Goal: Task Accomplishment & Management: Use online tool/utility

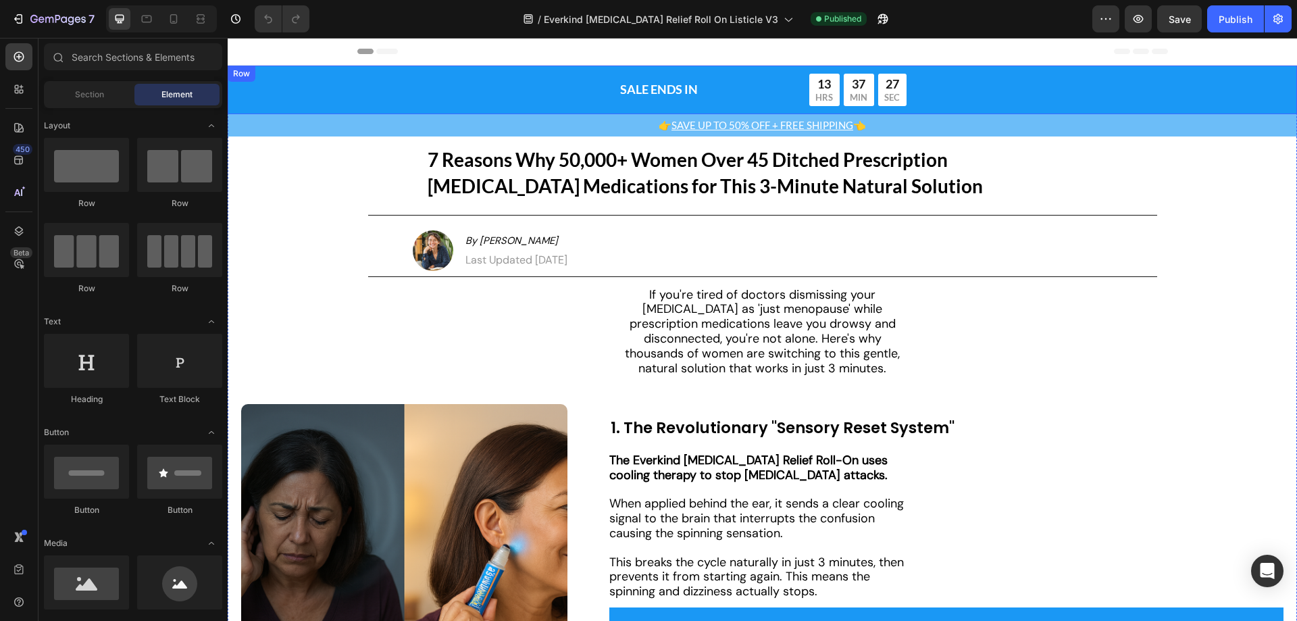
click at [319, 95] on div "SALE ENDS IN Text Block Row 13 HRS 37 MIN 27 SEC Countdown Timer Row" at bounding box center [762, 90] width 1043 height 32
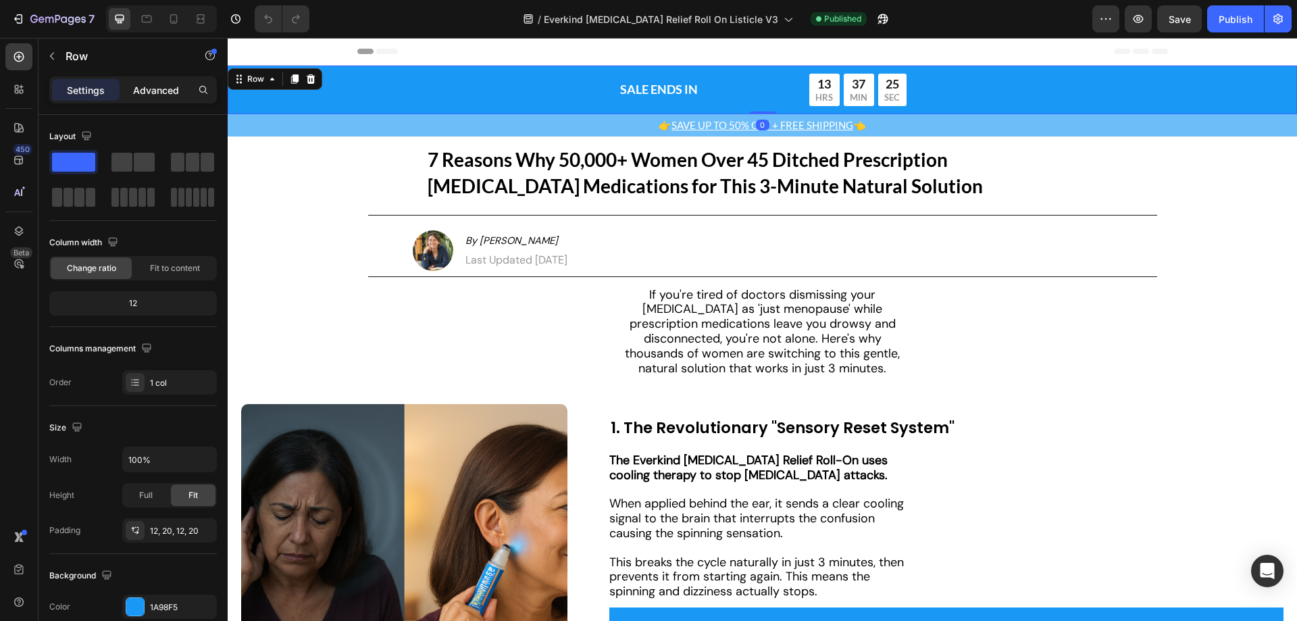
click at [132, 86] on div "Advanced" at bounding box center [156, 90] width 68 height 22
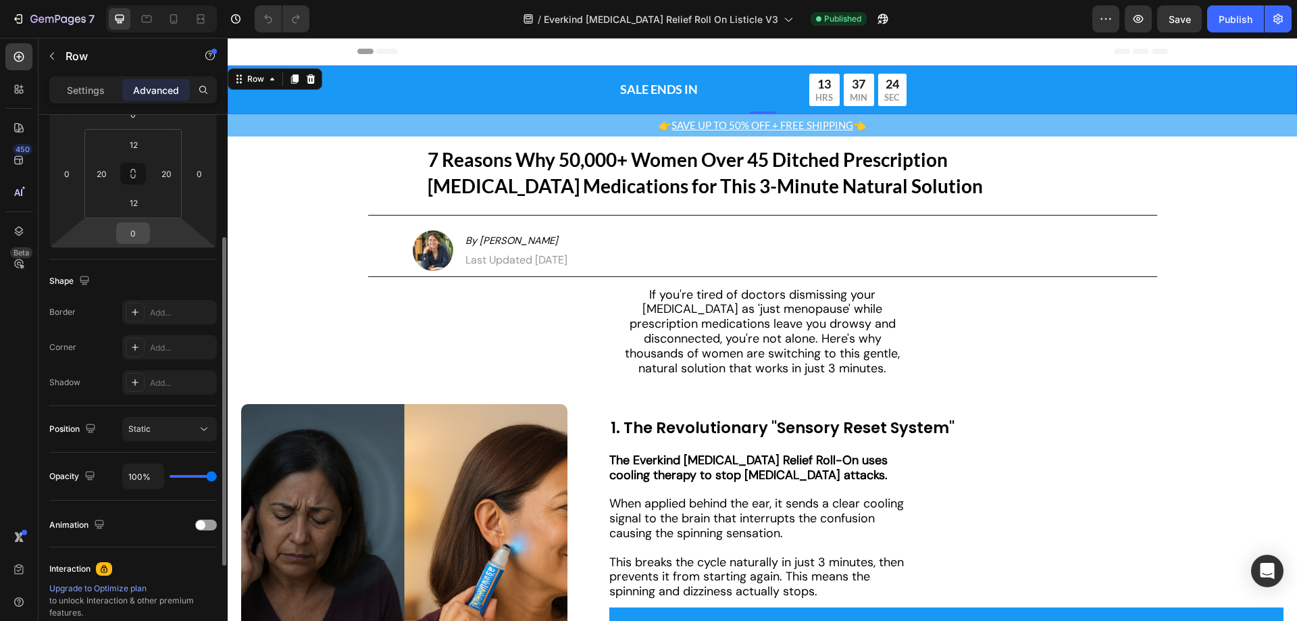
scroll to position [357, 0]
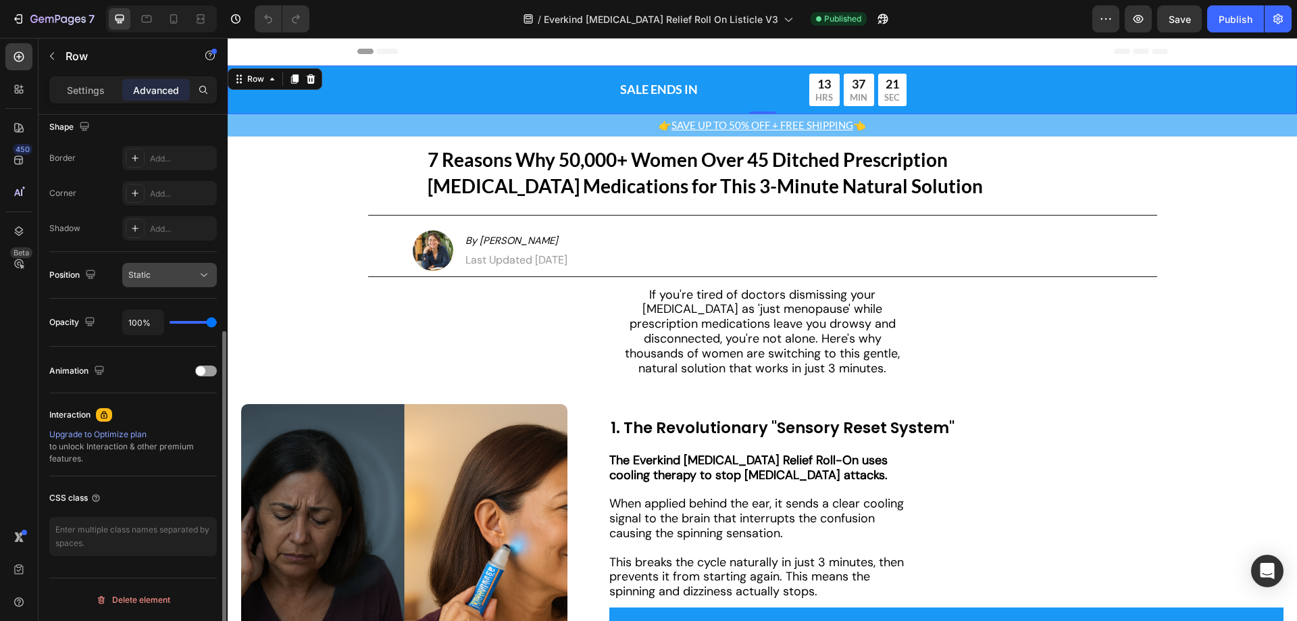
click at [174, 272] on div "Static" at bounding box center [162, 275] width 69 height 12
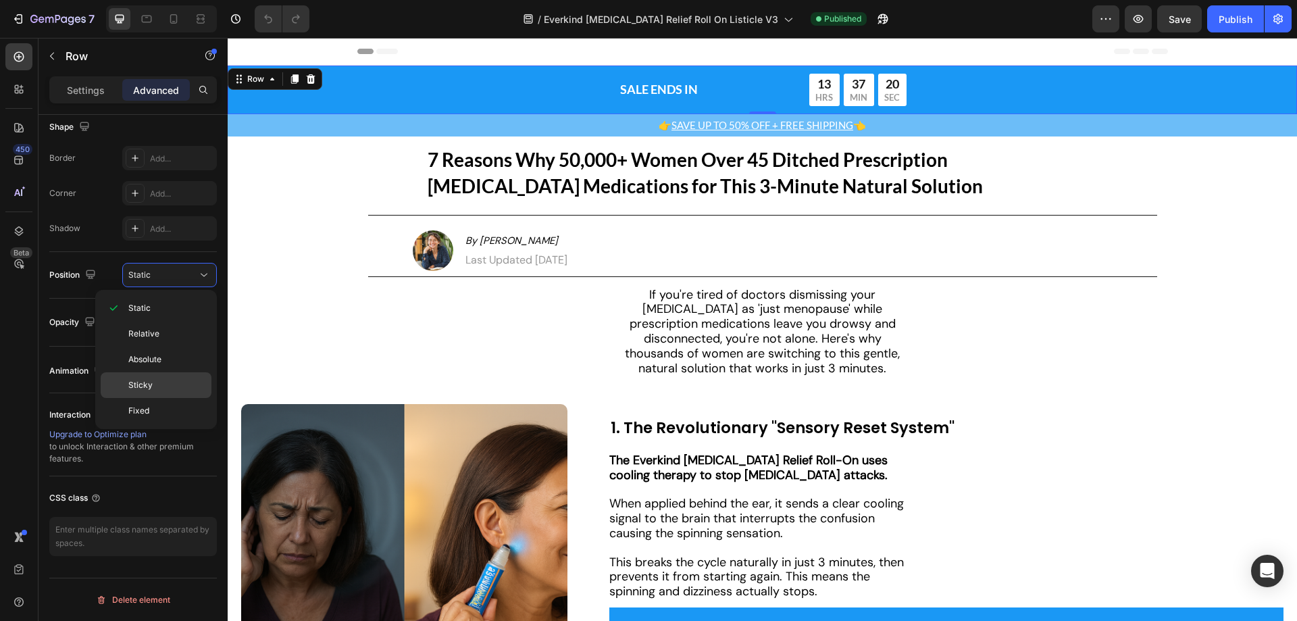
click at [158, 382] on p "Sticky" at bounding box center [166, 385] width 77 height 12
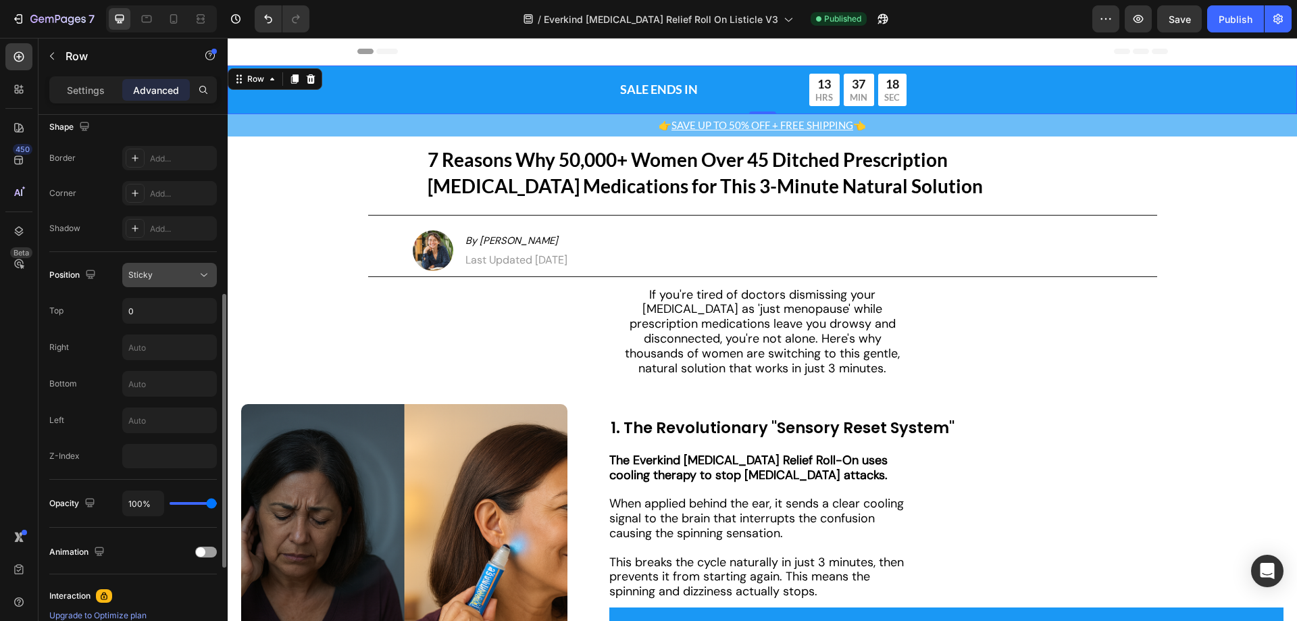
click at [166, 277] on div "Sticky" at bounding box center [162, 275] width 69 height 12
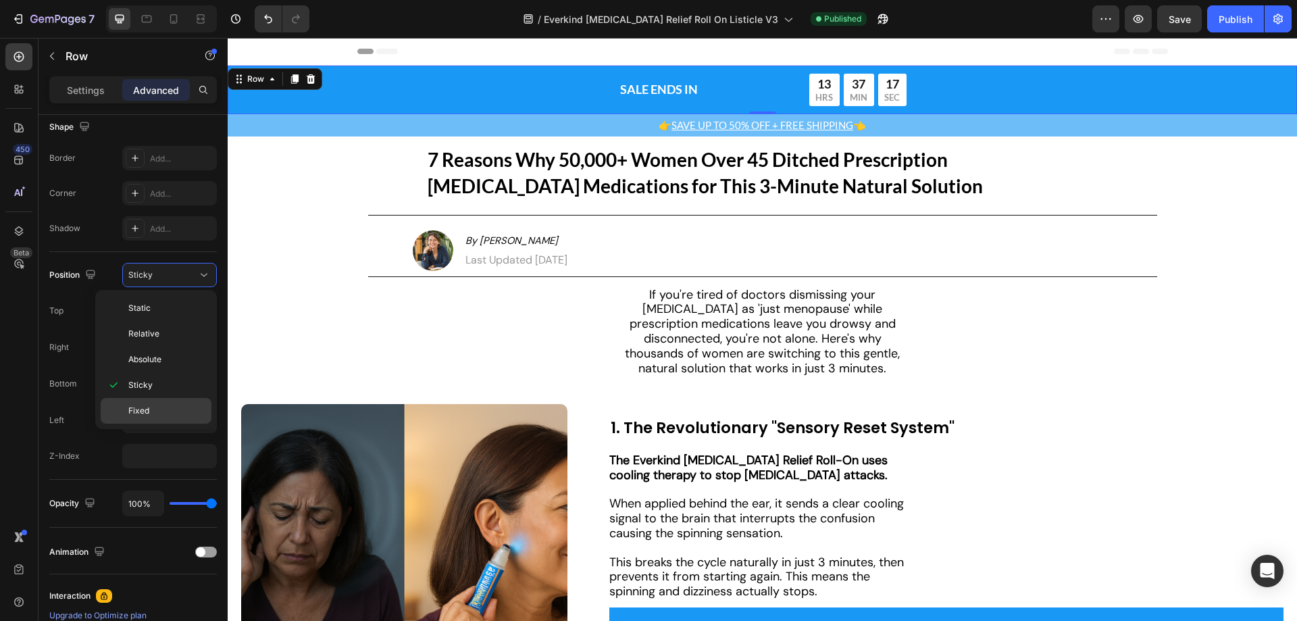
click at [157, 399] on div "Fixed" at bounding box center [156, 411] width 111 height 26
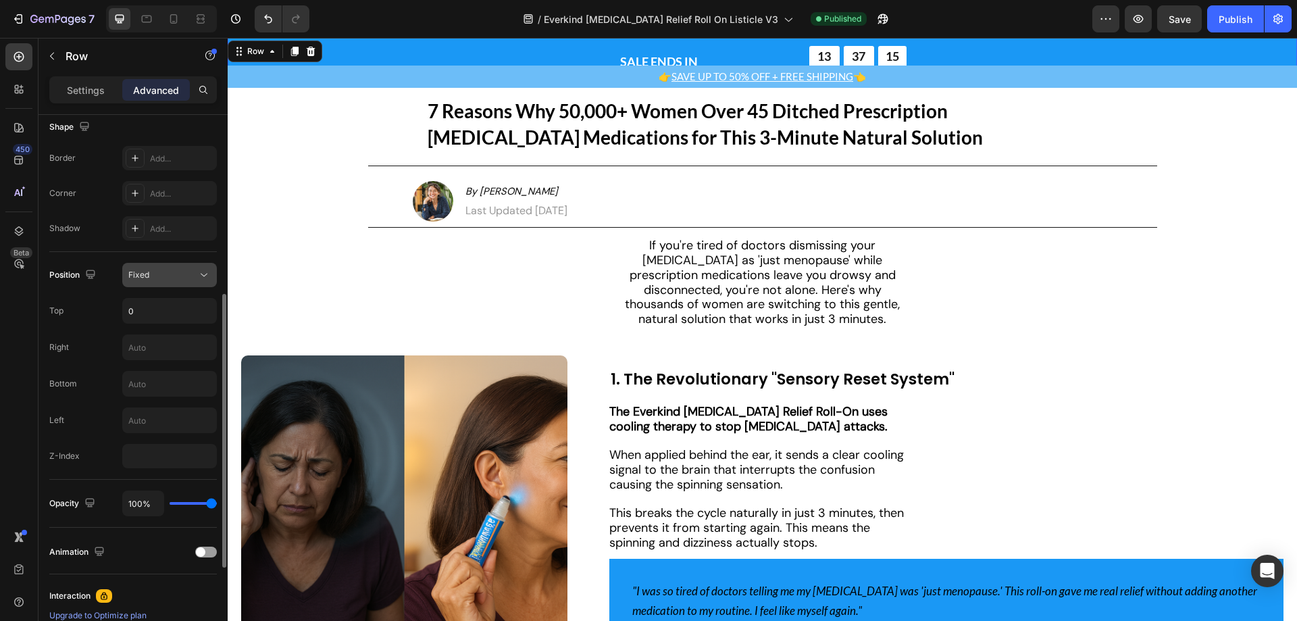
drag, startPoint x: 166, startPoint y: 267, endPoint x: 166, endPoint y: 280, distance: 13.5
click at [166, 280] on button "Fixed" at bounding box center [169, 275] width 95 height 24
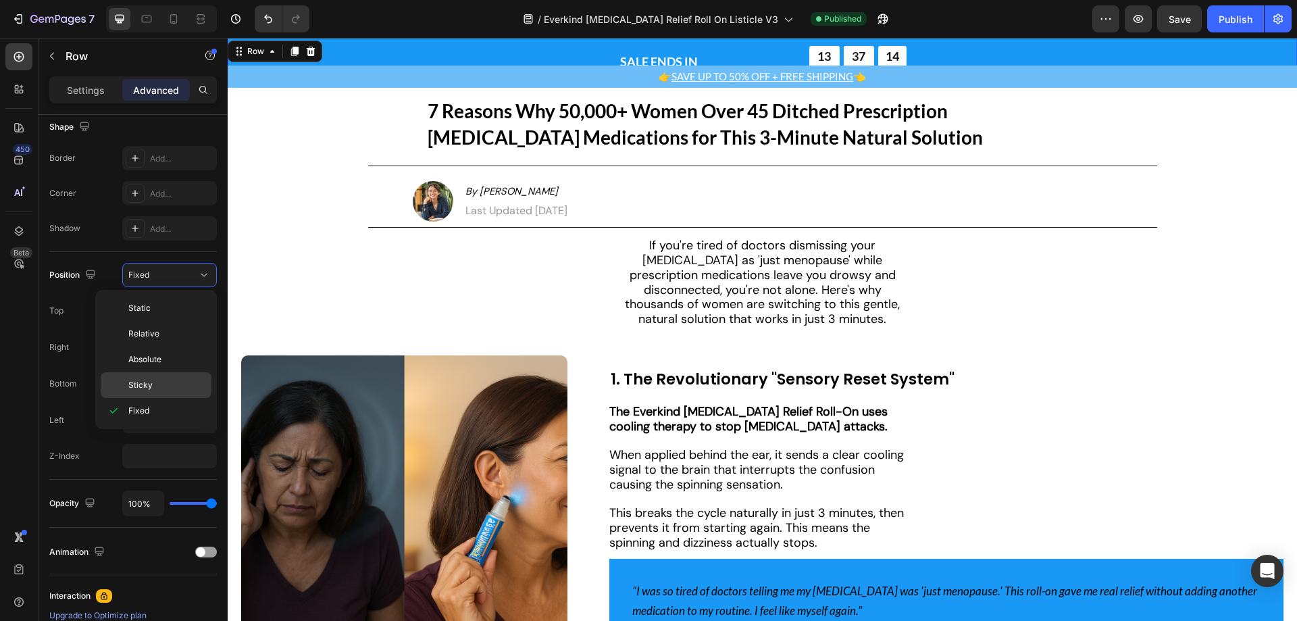
click at [161, 372] on div "Sticky" at bounding box center [156, 385] width 111 height 26
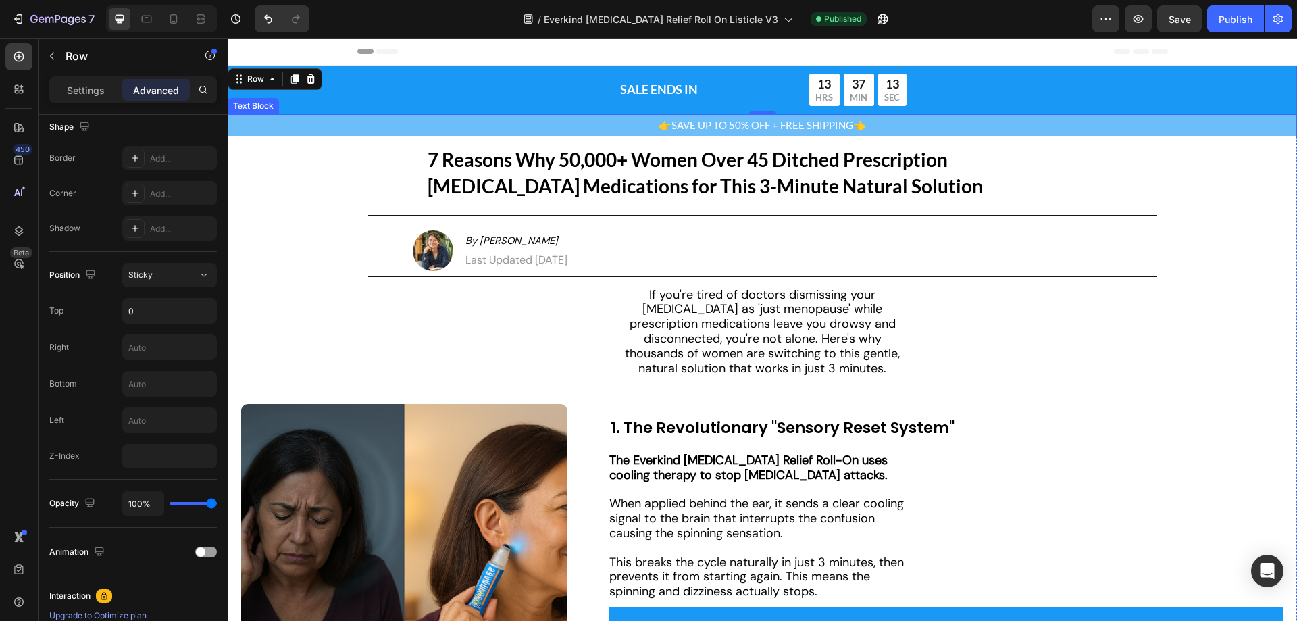
click at [302, 124] on p "👉 SAVE UP TO 50% OFF + FREE SHIPPING 👈" at bounding box center [762, 126] width 1067 height 20
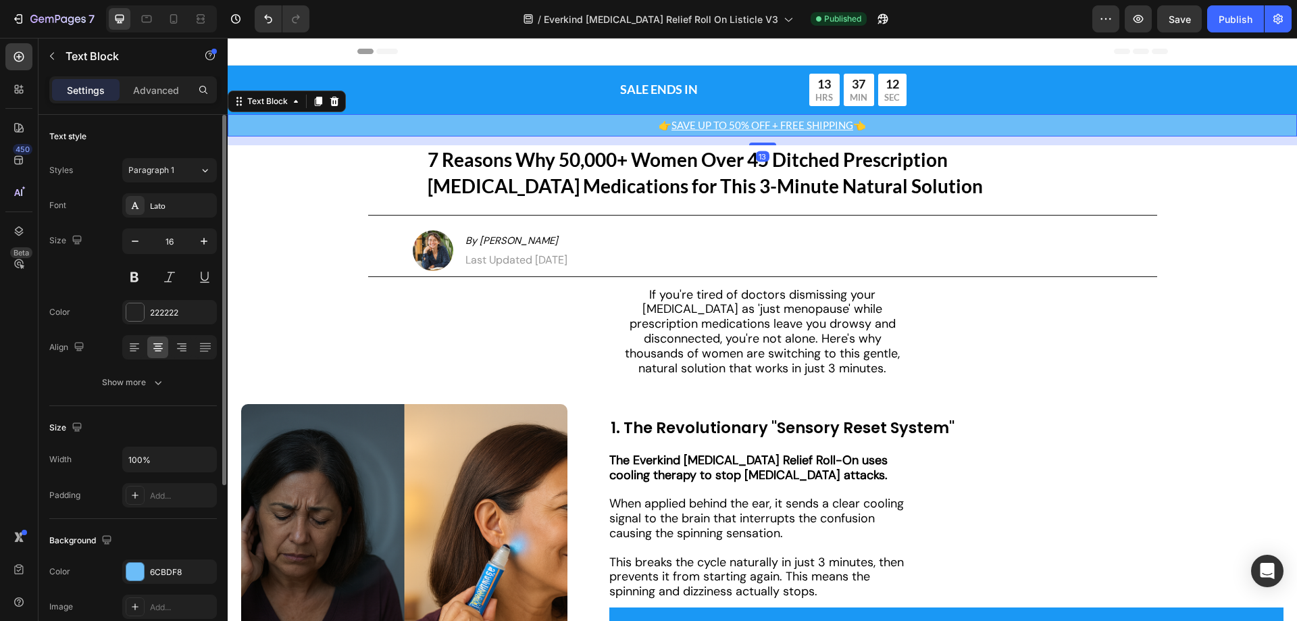
scroll to position [256, 0]
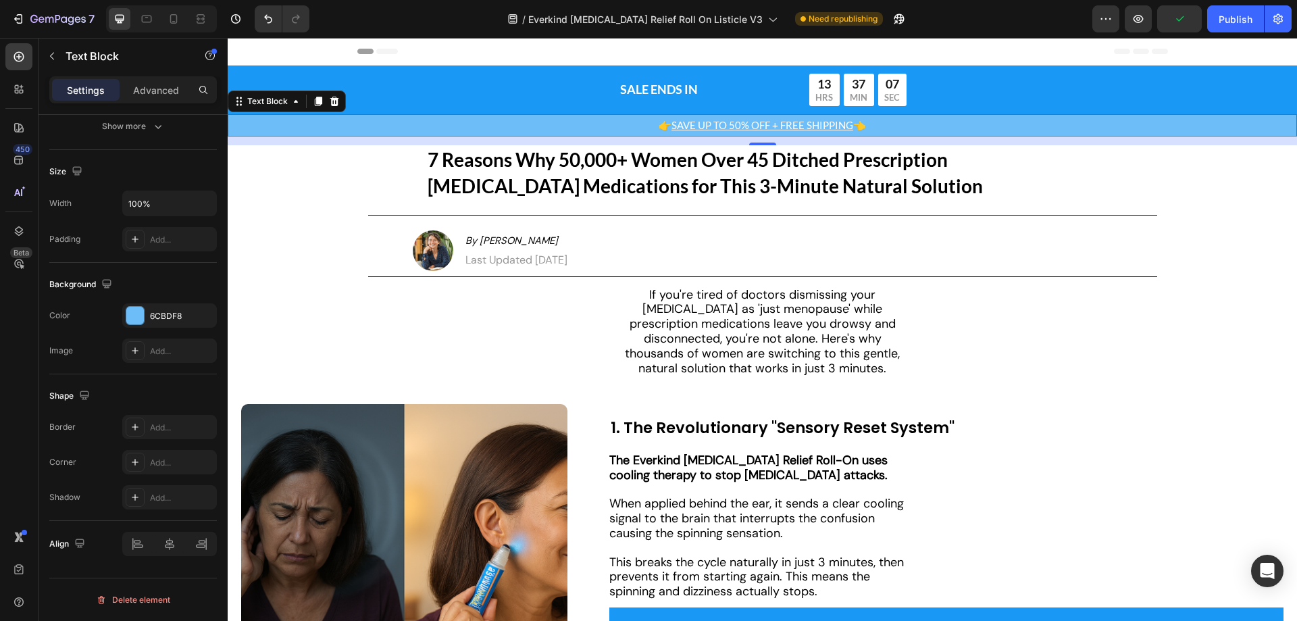
click at [266, 128] on p "👉 SAVE UP TO 50% OFF + FREE SHIPPING 👈" at bounding box center [762, 126] width 1067 height 20
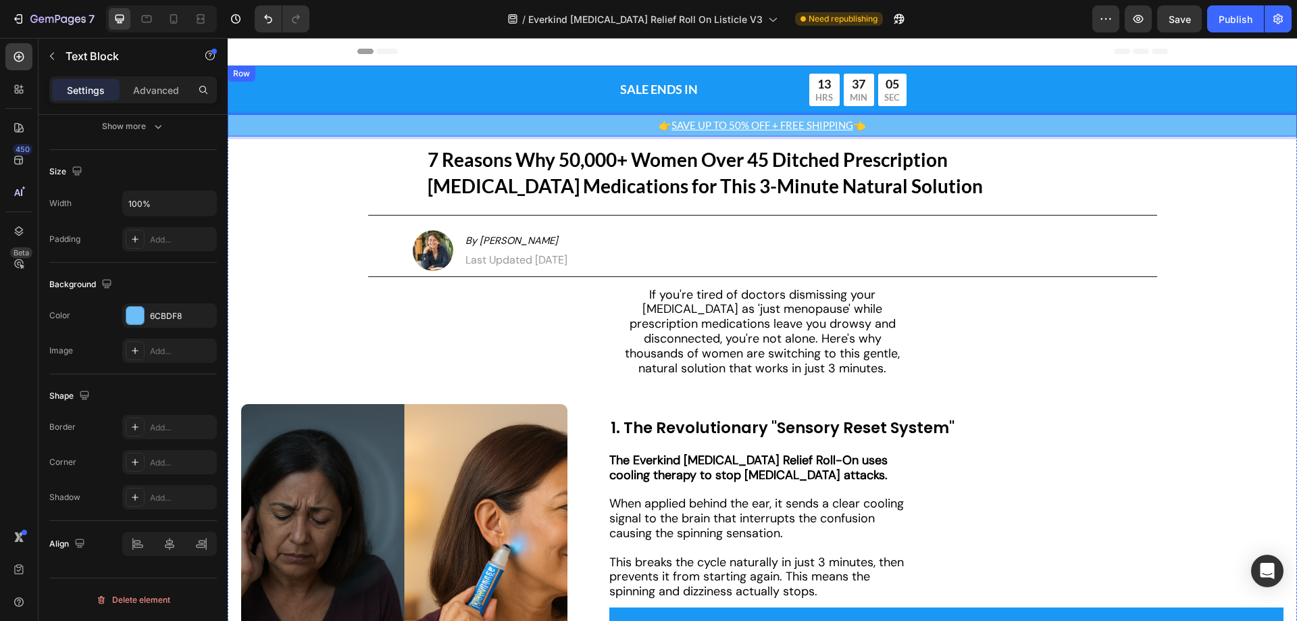
click at [406, 85] on div "SALE ENDS IN Text Block Row 13 HRS 37 MIN 05 SEC Countdown Timer Row" at bounding box center [762, 90] width 1043 height 32
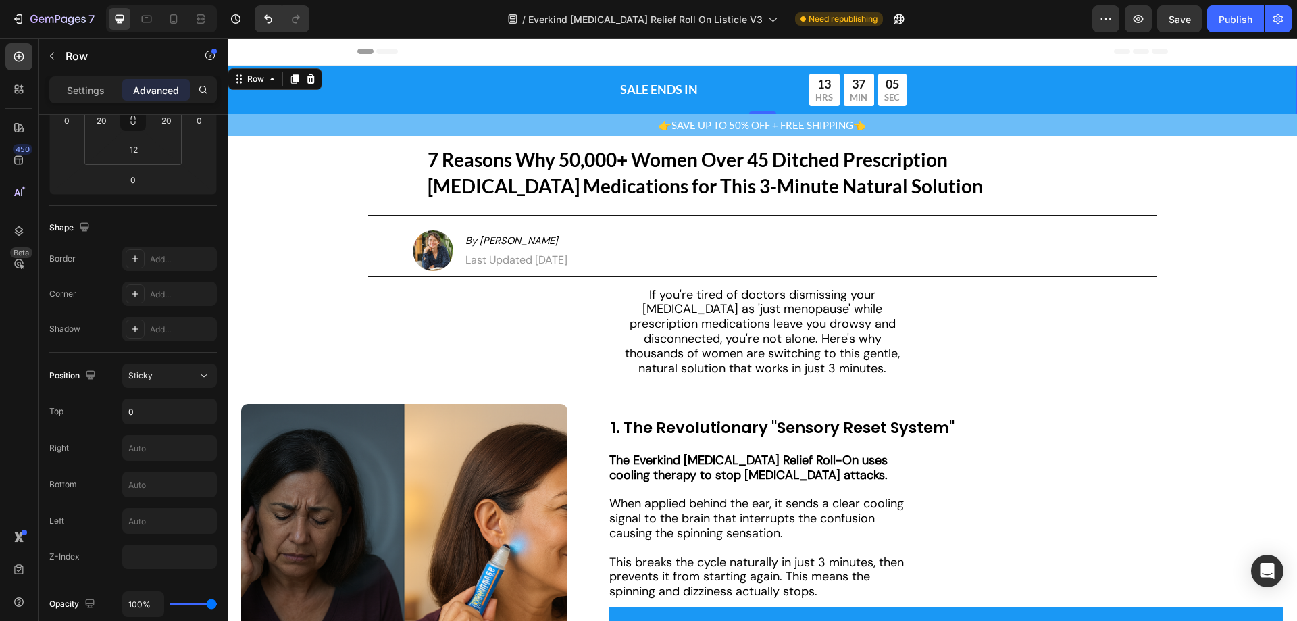
scroll to position [0, 0]
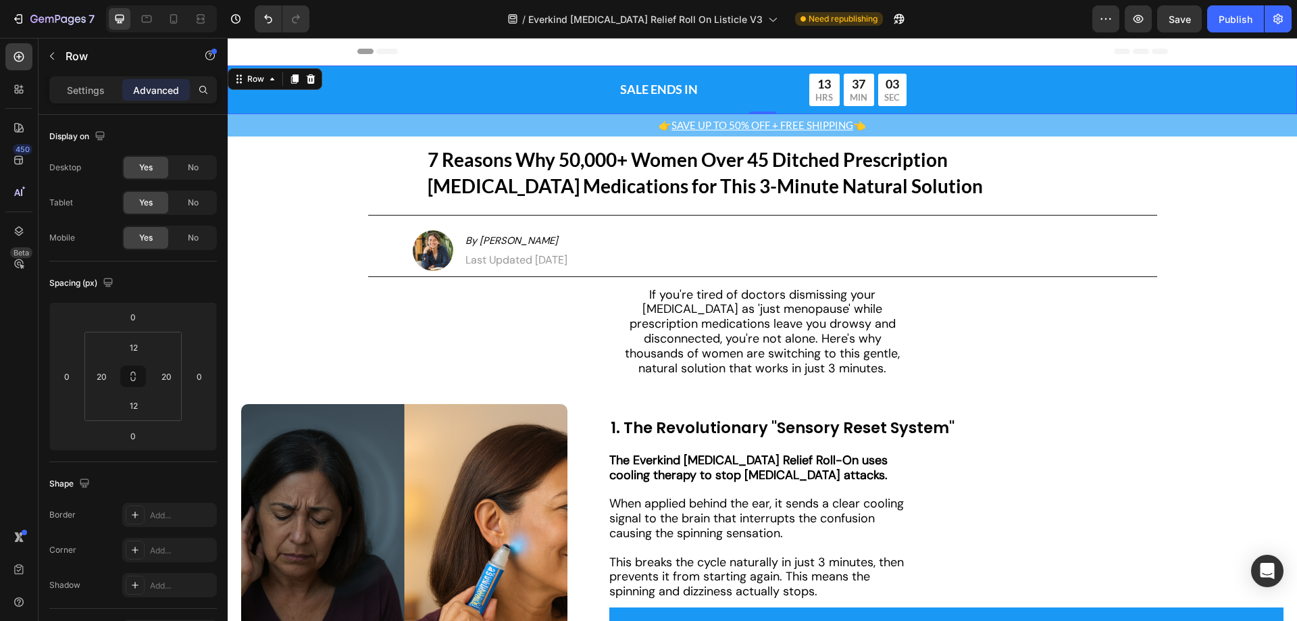
click at [288, 113] on div "SALE ENDS IN Text Block Row 13 HRS 37 MIN 03 SEC Countdown Timer Row Row 0" at bounding box center [763, 90] width 1070 height 49
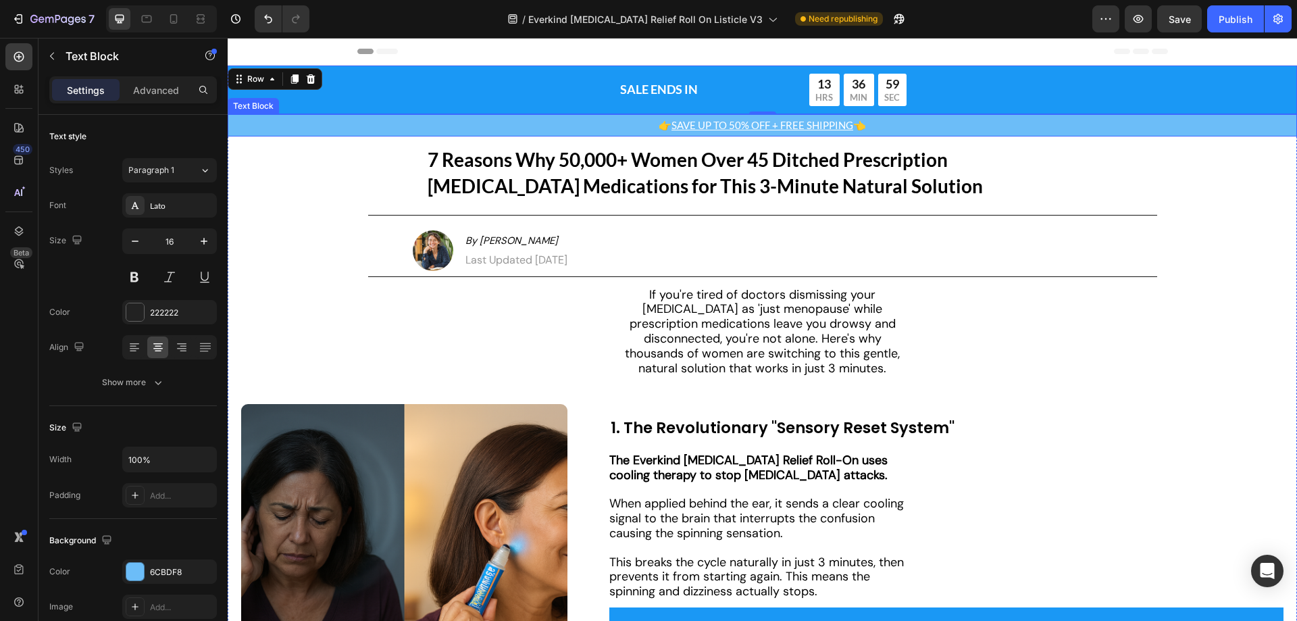
click at [342, 137] on div "👉 SAVE UP TO 50% OFF + FREE SHIPPING 👈 Text Block" at bounding box center [763, 125] width 1070 height 22
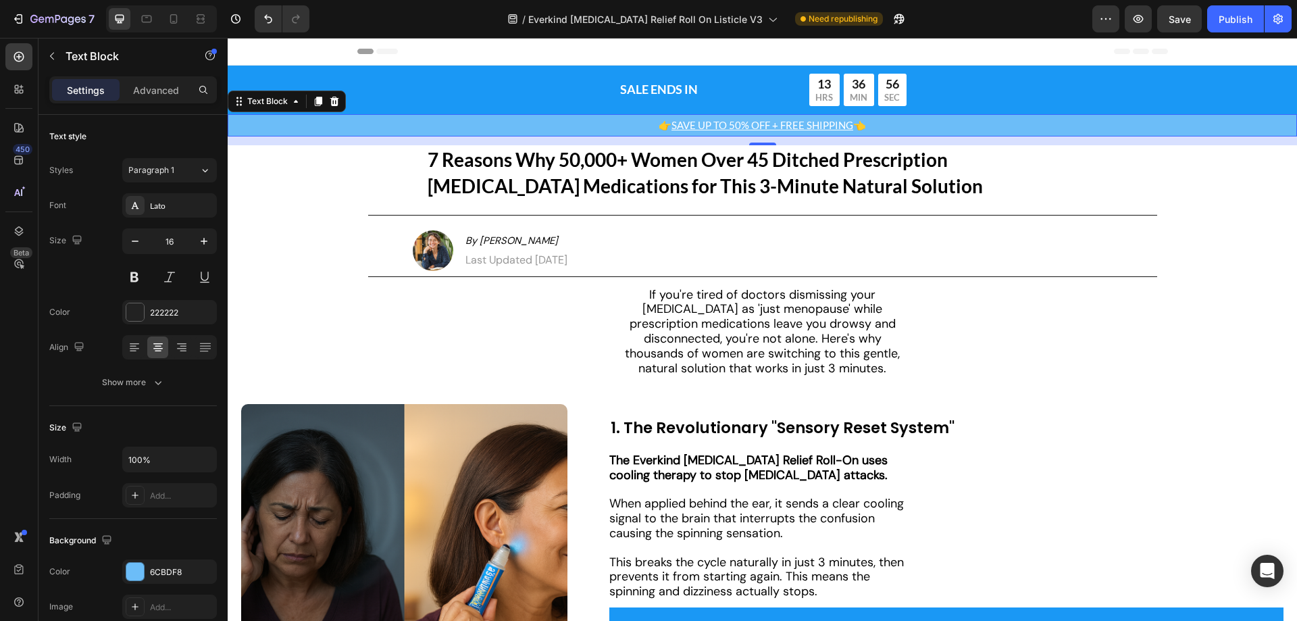
click at [372, 141] on div "13" at bounding box center [763, 141] width 1070 height 9
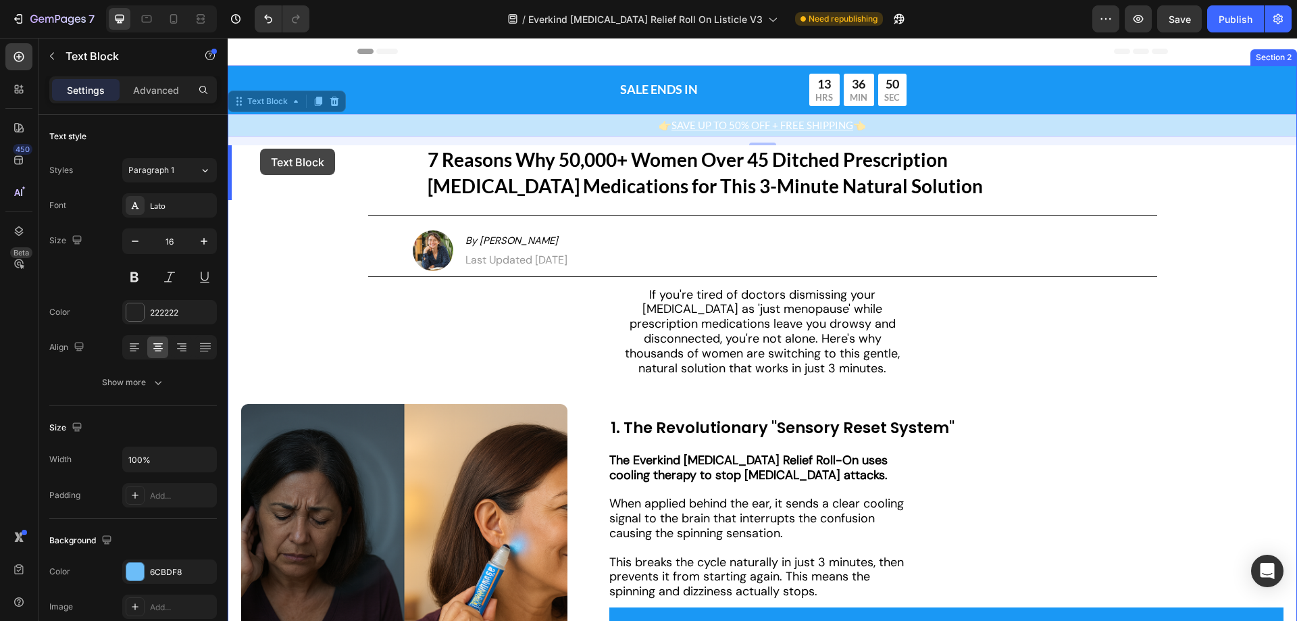
drag, startPoint x: 241, startPoint y: 105, endPoint x: 260, endPoint y: 149, distance: 47.8
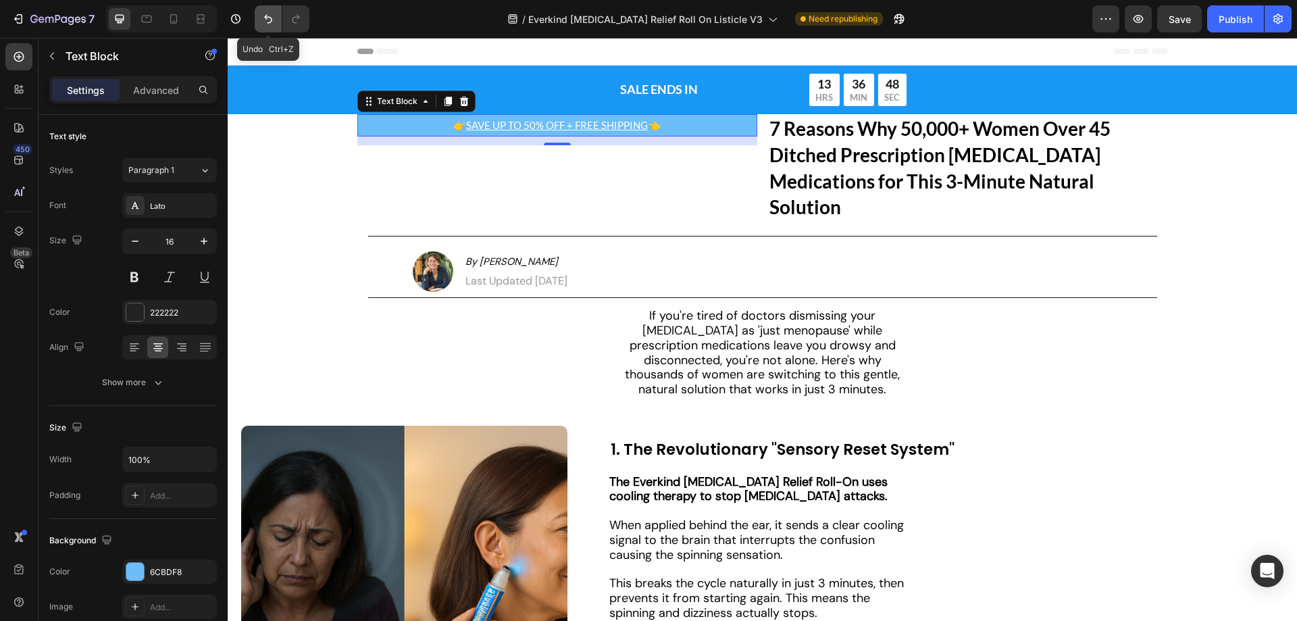
click at [265, 25] on icon "Undo/Redo" at bounding box center [269, 19] width 14 height 14
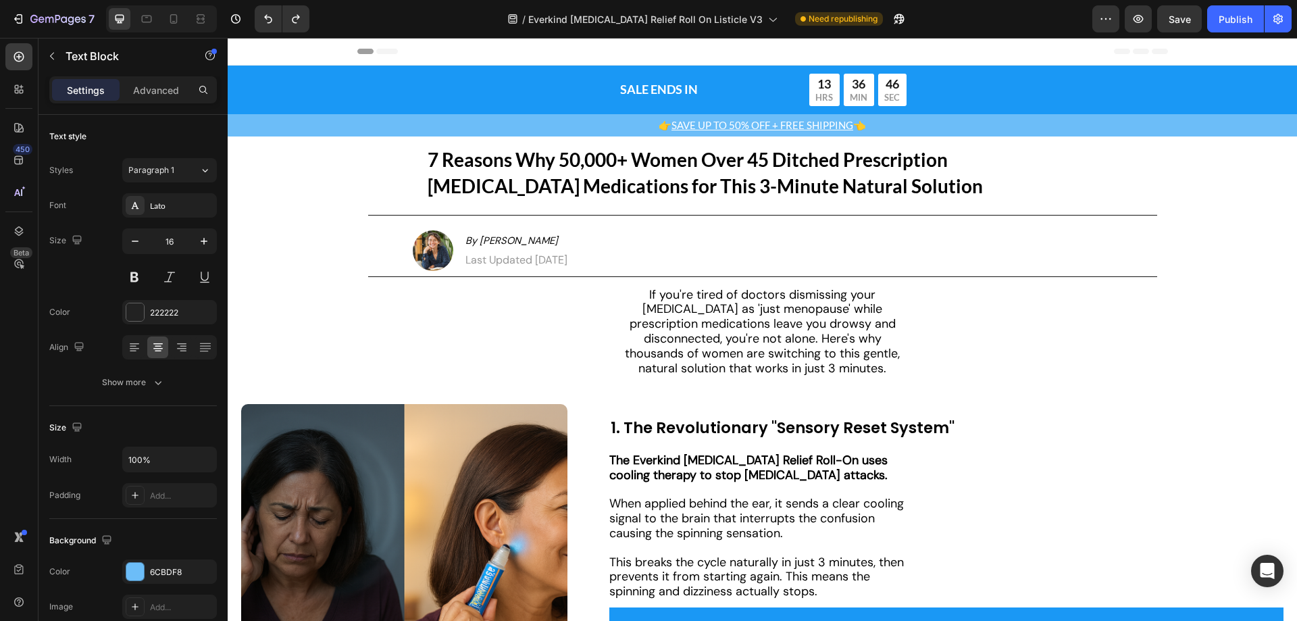
click at [392, 126] on p "👉 SAVE UP TO 50% OFF + FREE SHIPPING 👈" at bounding box center [762, 126] width 1067 height 20
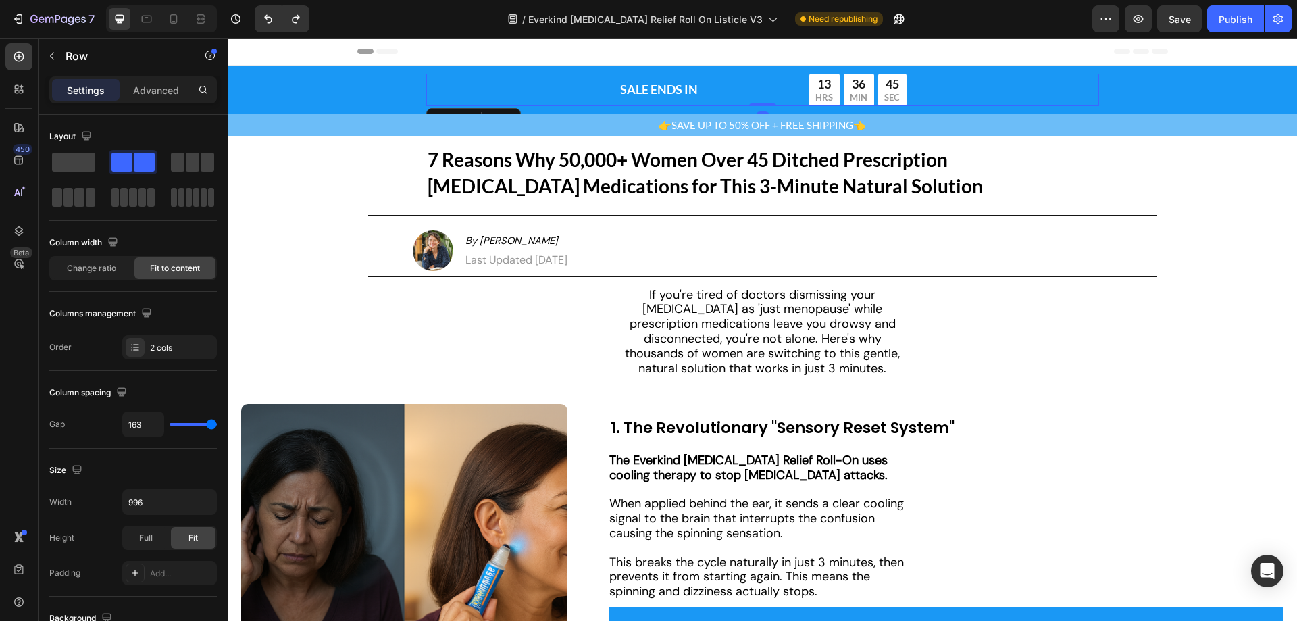
click at [468, 95] on div "SALE ENDS IN Text Block Row 13 HRS 36 MIN 45 SEC Countdown Timer Row 0" at bounding box center [762, 90] width 673 height 32
click at [380, 91] on div "SALE ENDS IN Text Block Row 13 HRS 36 MIN 45 SEC Countdown Timer Row 0" at bounding box center [762, 90] width 1043 height 32
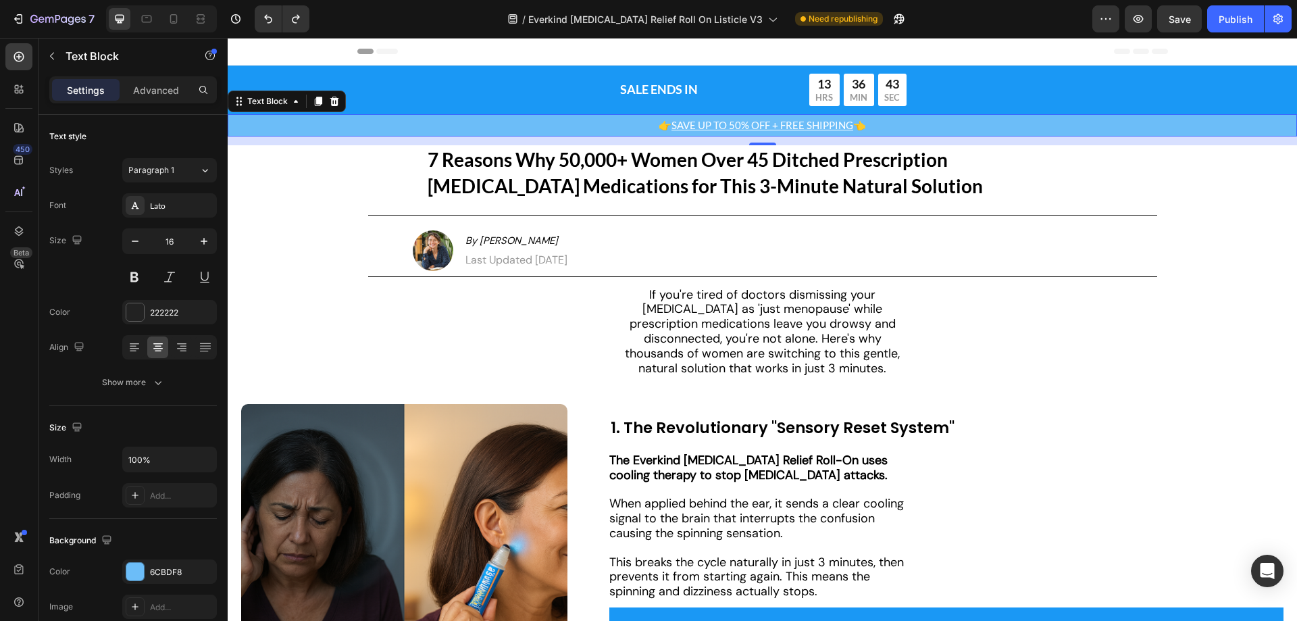
click at [372, 128] on p "👉 SAVE UP TO 50% OFF + FREE SHIPPING 👈" at bounding box center [762, 126] width 1067 height 20
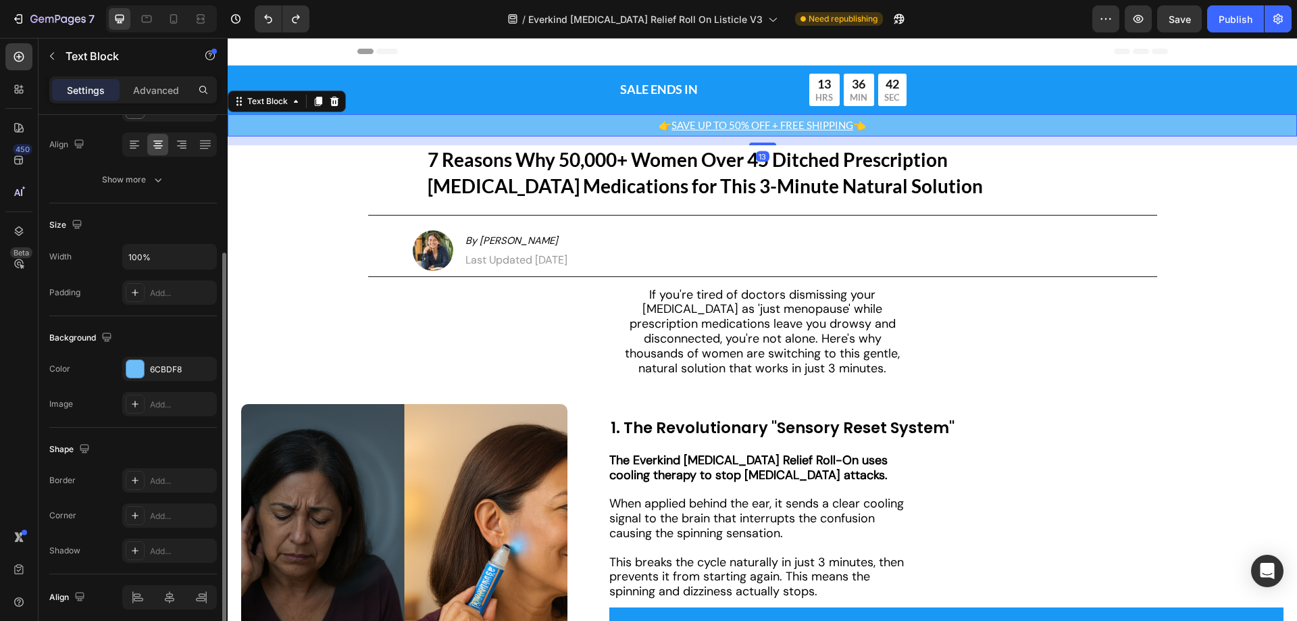
scroll to position [256, 0]
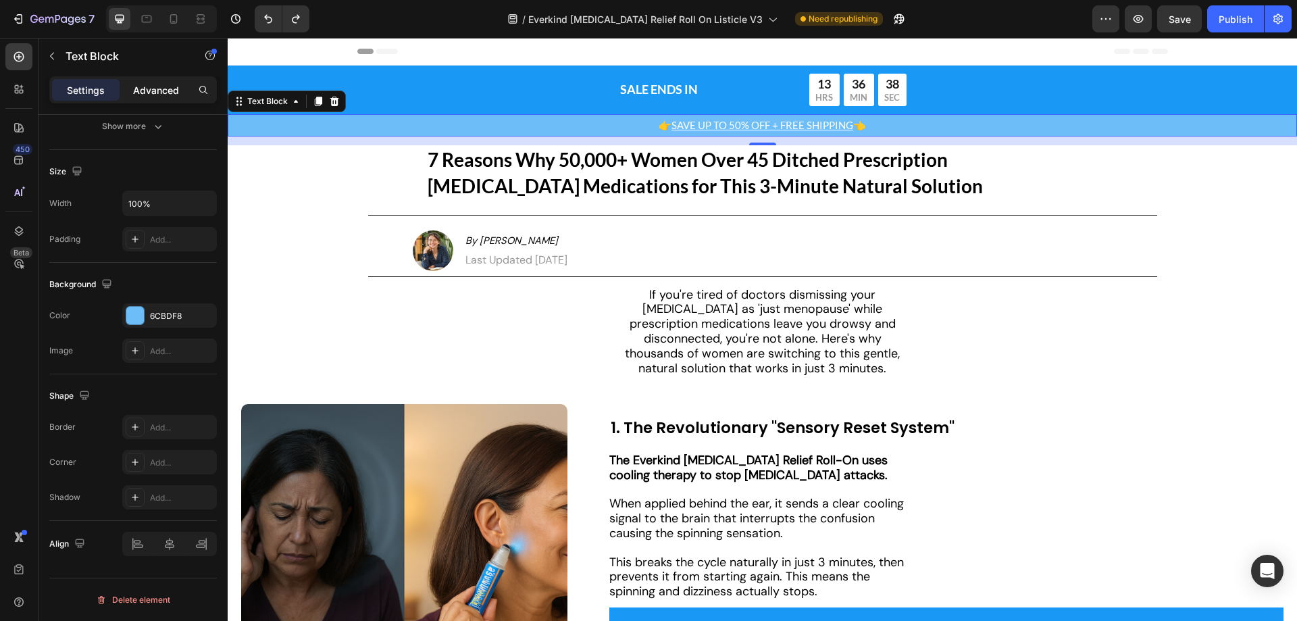
click at [171, 93] on p "Advanced" at bounding box center [156, 90] width 46 height 14
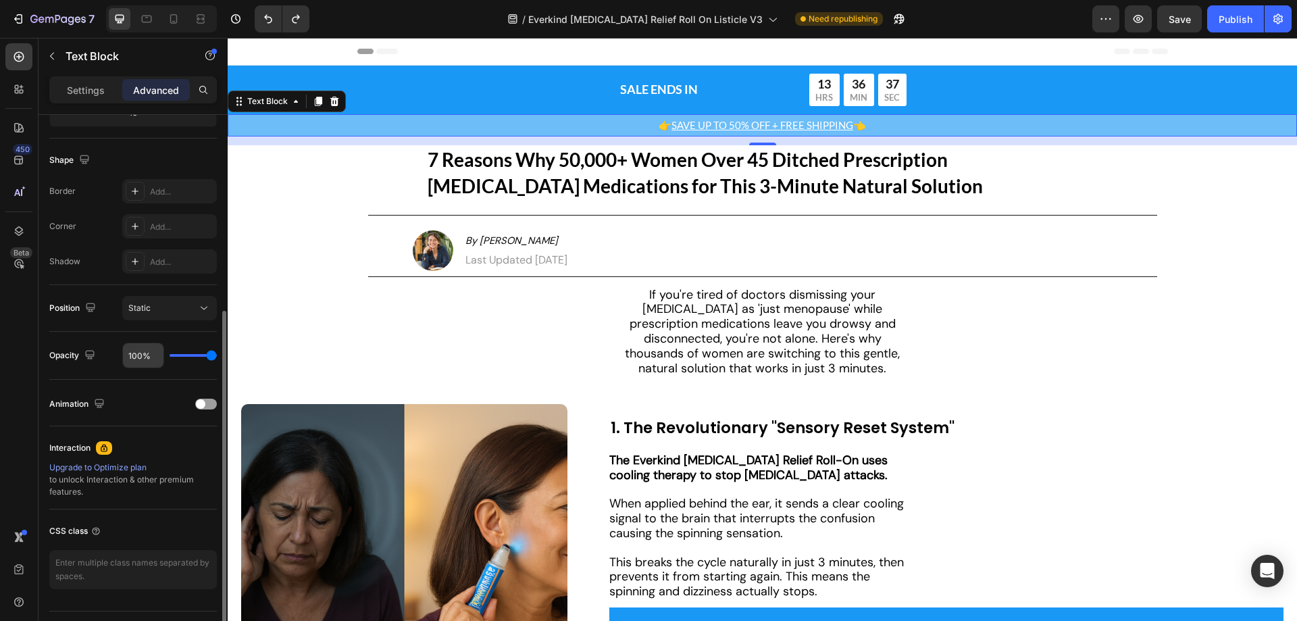
scroll to position [357, 0]
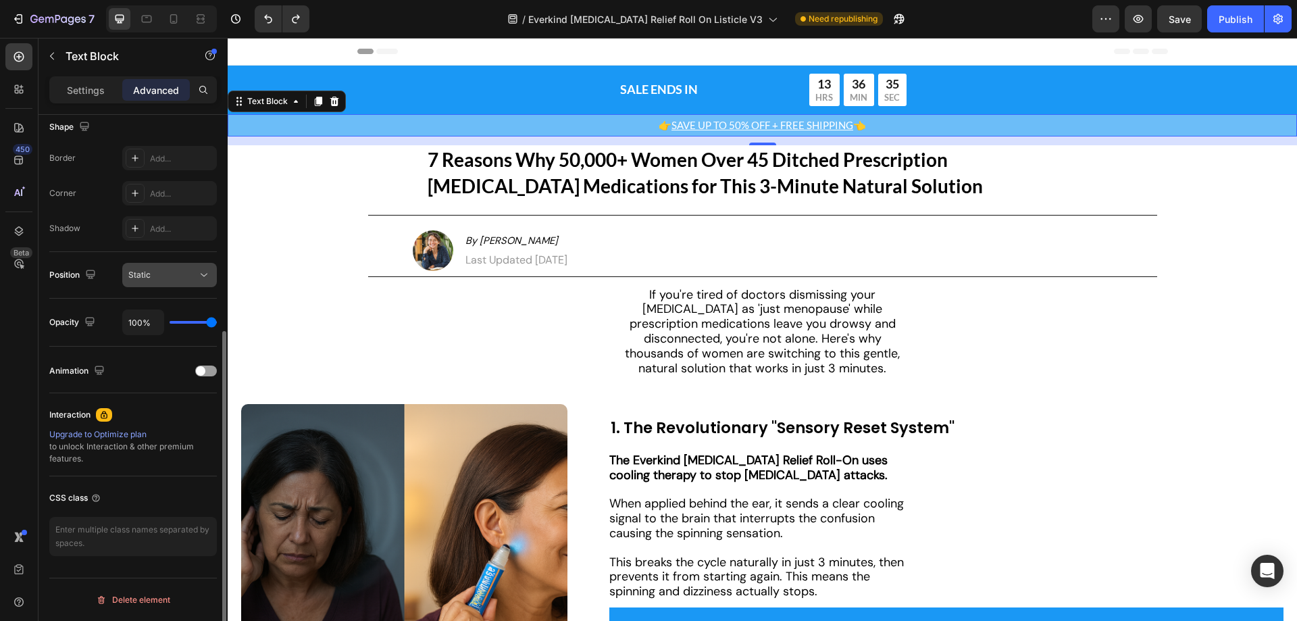
click at [184, 271] on div "Static" at bounding box center [162, 275] width 69 height 12
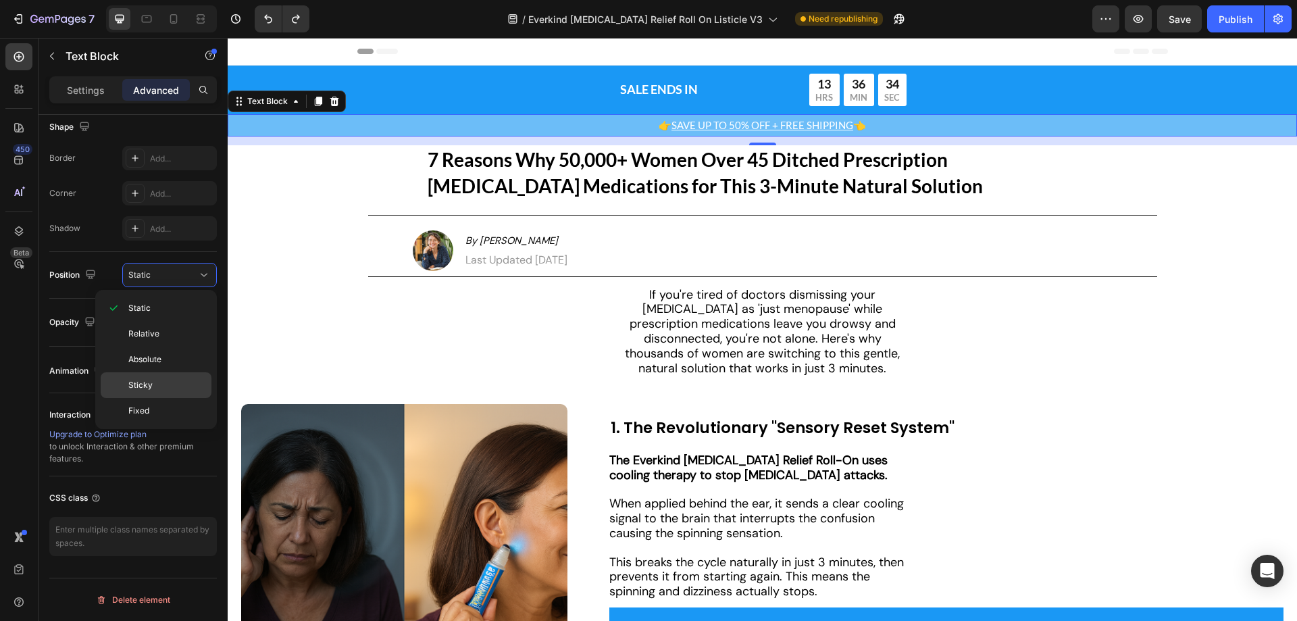
click at [176, 398] on div "Sticky" at bounding box center [156, 411] width 111 height 26
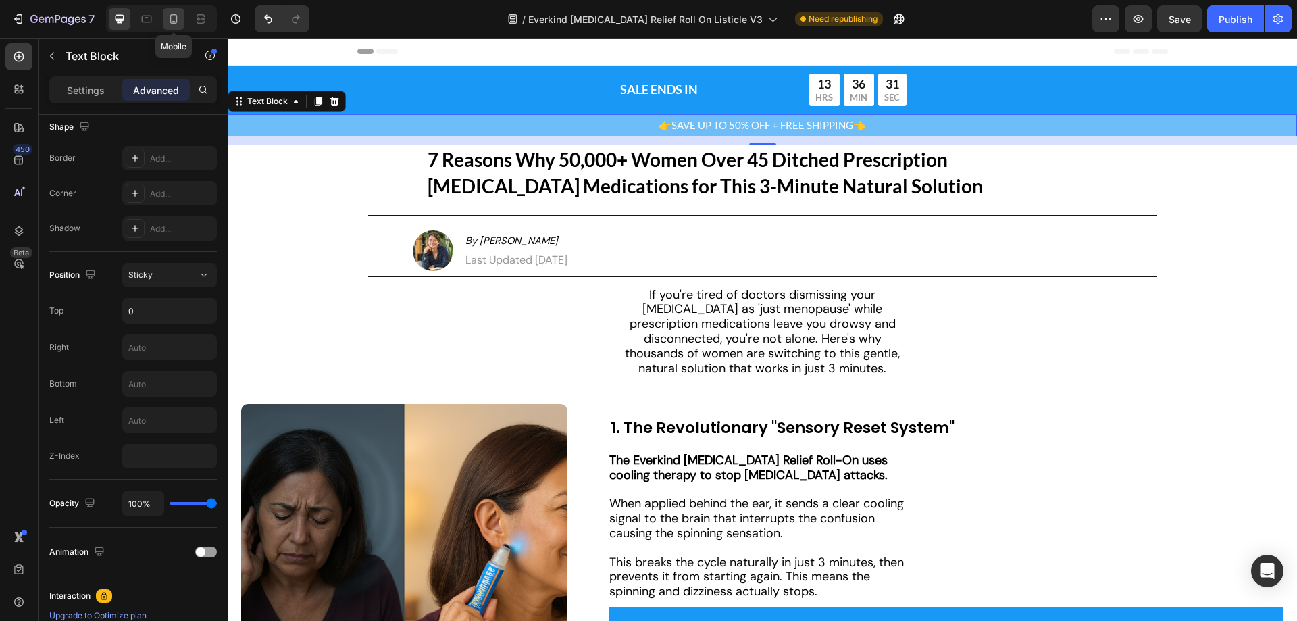
click at [180, 20] on icon at bounding box center [174, 19] width 14 height 14
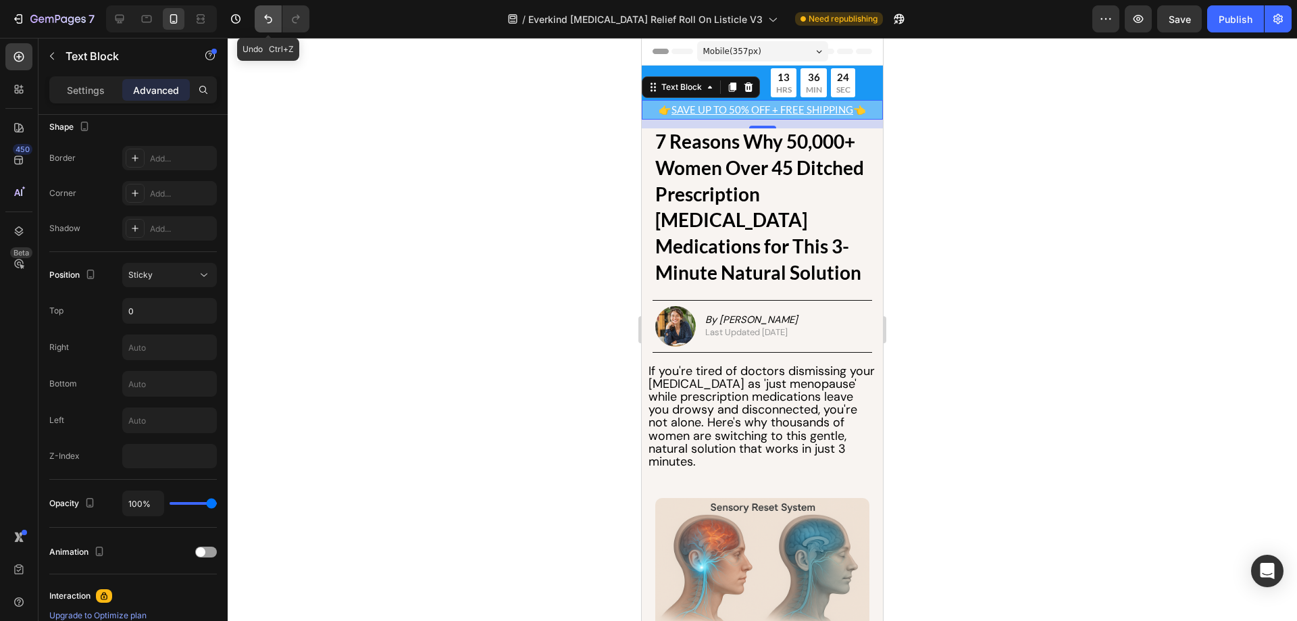
click at [261, 24] on button "Undo/Redo" at bounding box center [268, 18] width 27 height 27
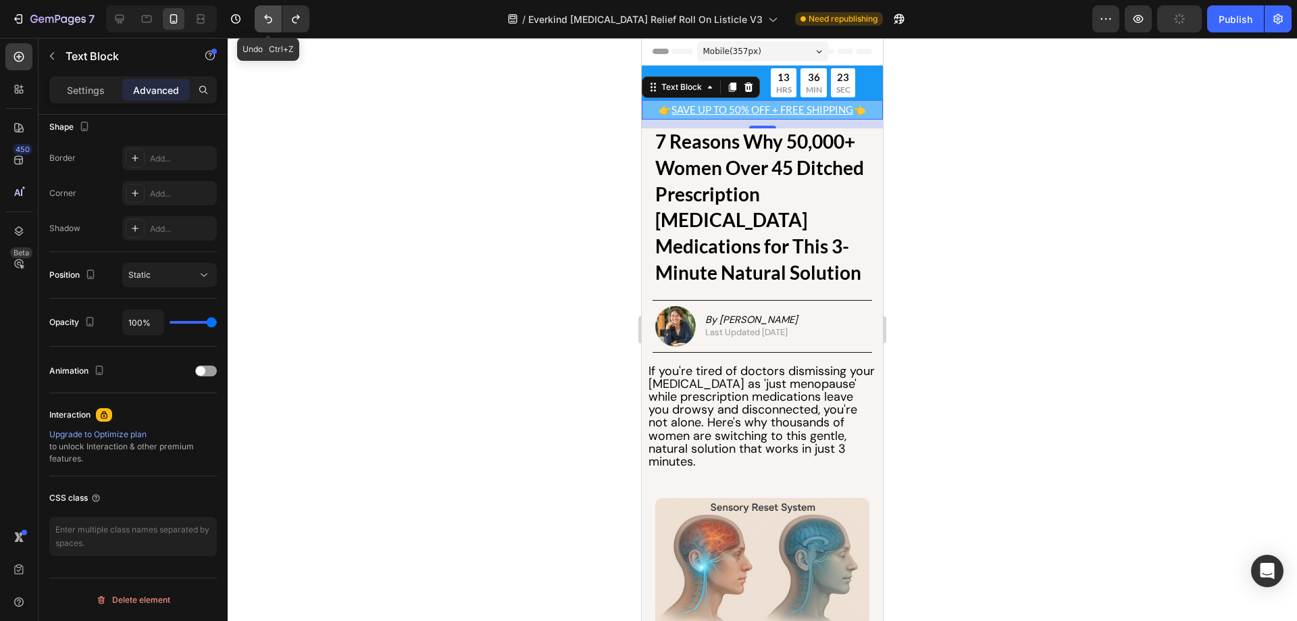
click at [261, 24] on button "Undo/Redo" at bounding box center [268, 18] width 27 height 27
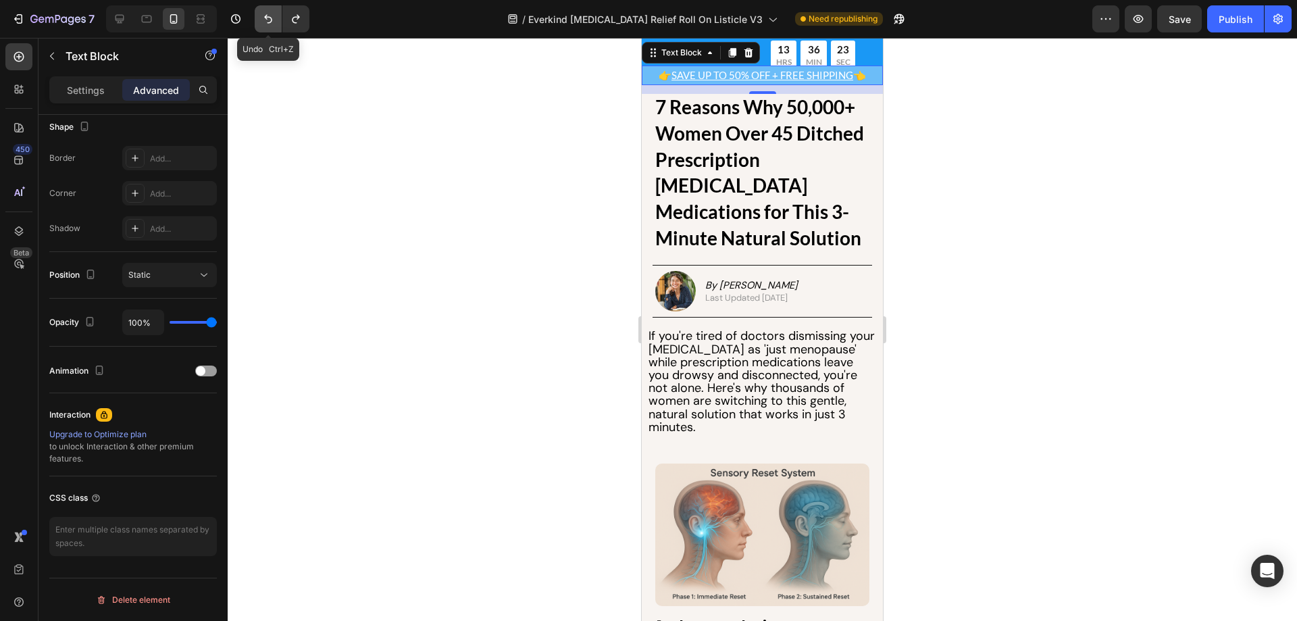
click at [261, 24] on button "Undo/Redo" at bounding box center [268, 18] width 27 height 27
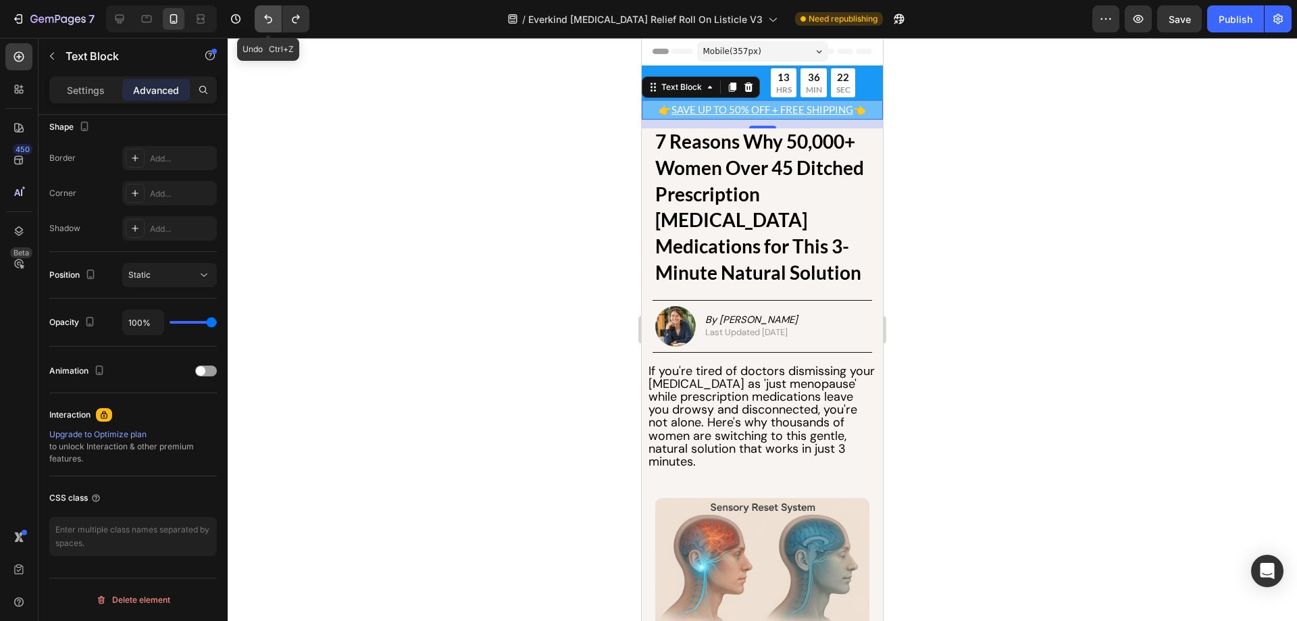
click at [261, 24] on button "Undo/Redo" at bounding box center [268, 18] width 27 height 27
click at [756, 70] on div "SALE ENDS IN Text Block Row 13 HRS 36 MIN 16 SEC Countdown Timer Row" at bounding box center [762, 82] width 214 height 29
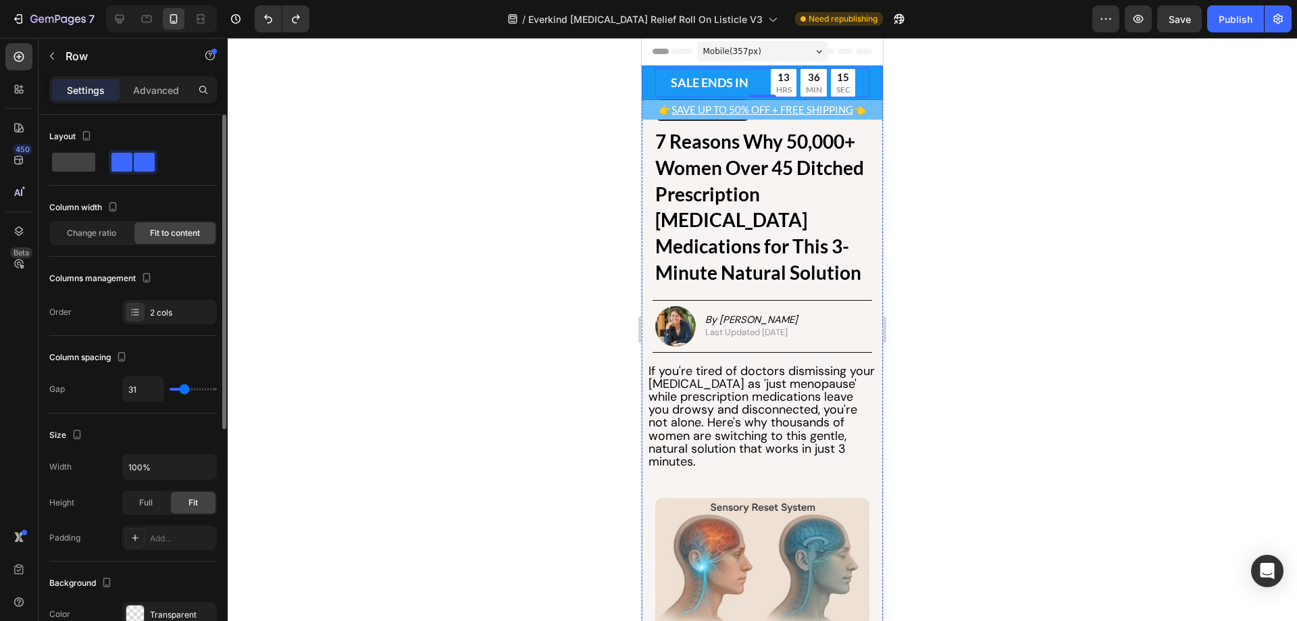
click at [648, 82] on div "SALE ENDS IN Text Block Row 13 HRS 36 MIN 15 SEC Countdown Timer Row 0 Row" at bounding box center [762, 83] width 241 height 34
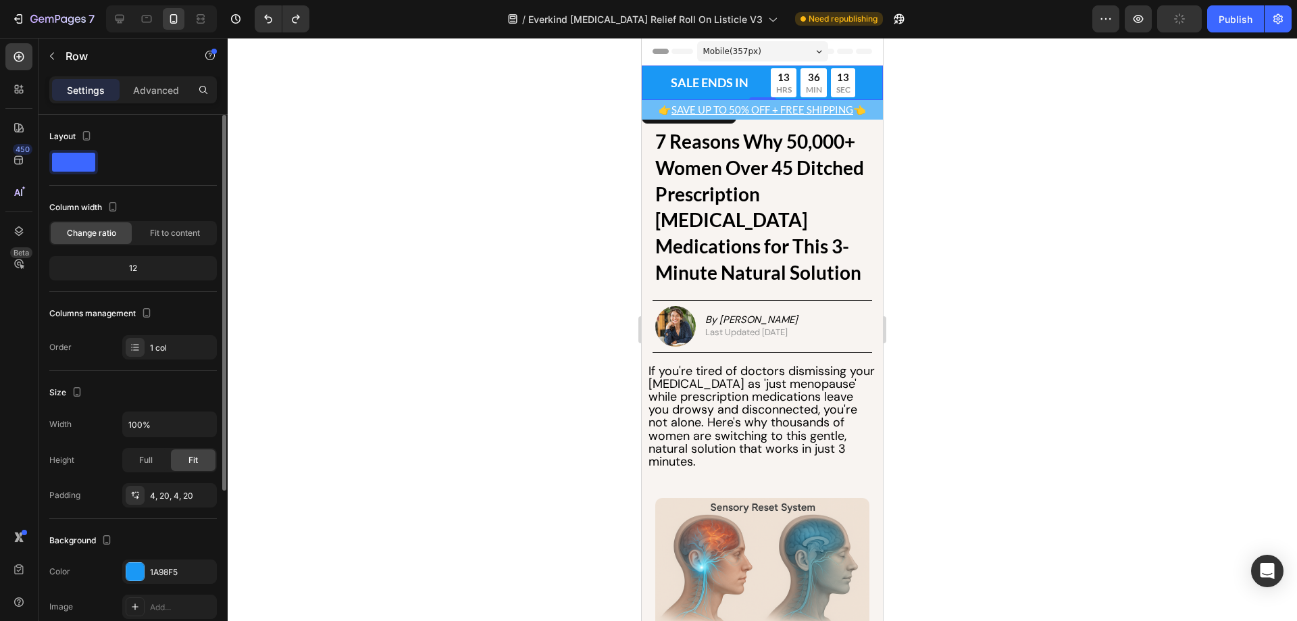
scroll to position [245, 0]
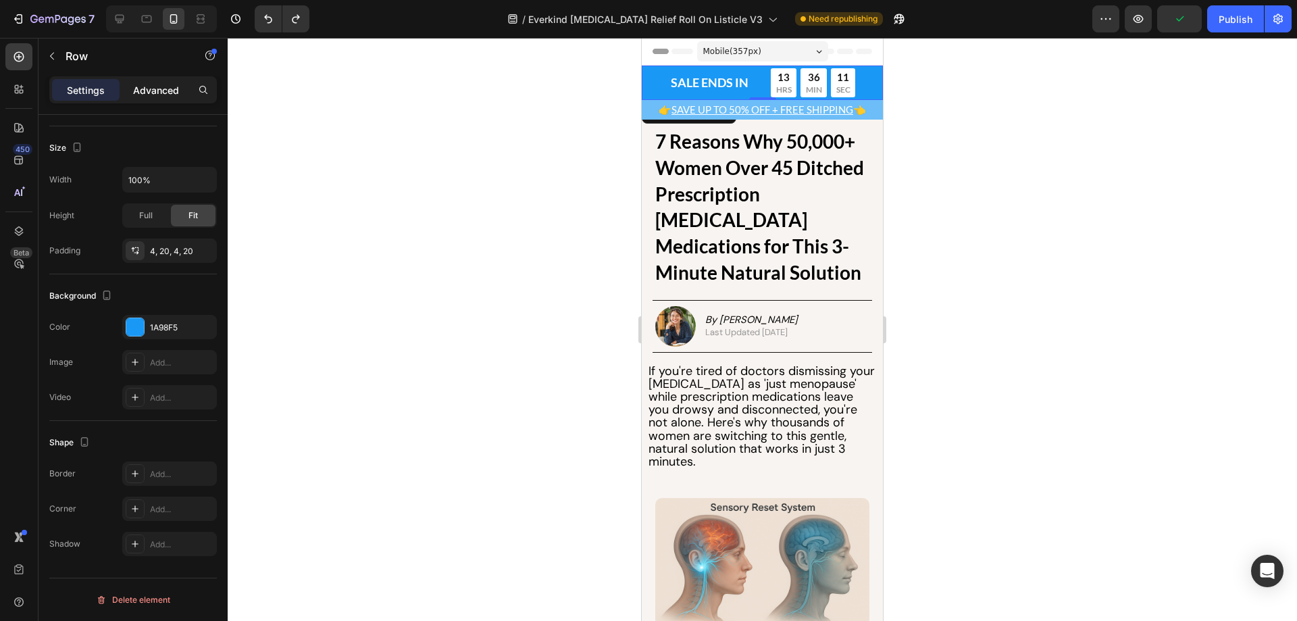
click at [153, 84] on p "Advanced" at bounding box center [156, 90] width 46 height 14
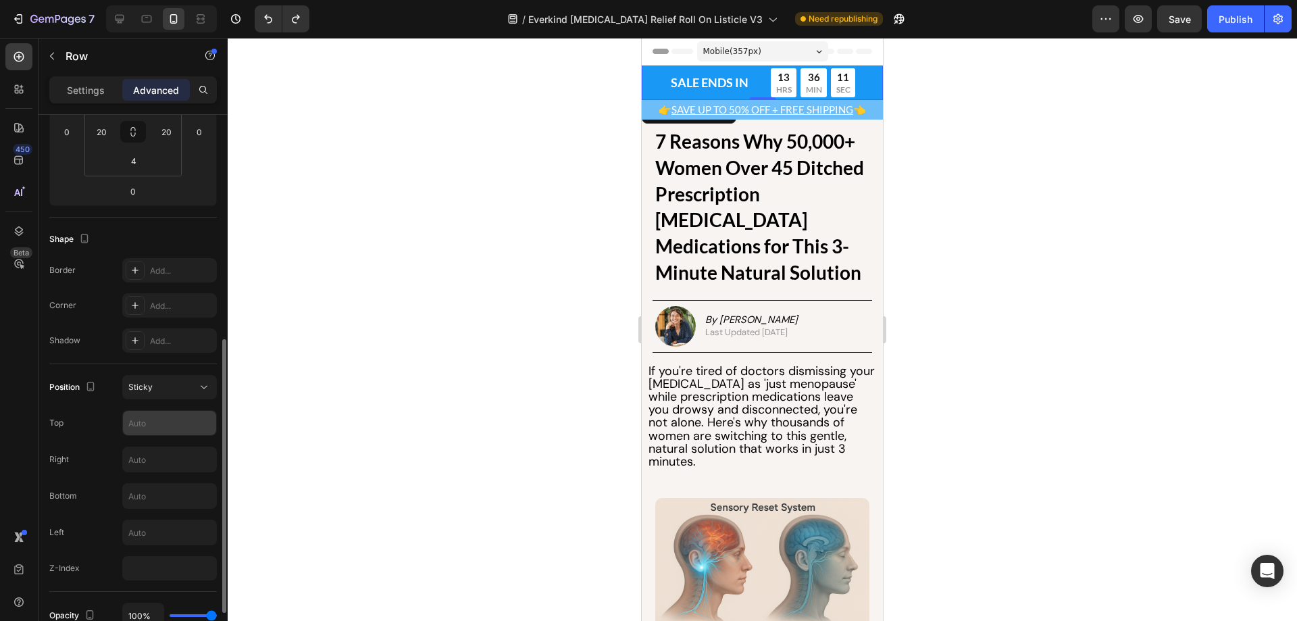
scroll to position [312, 0]
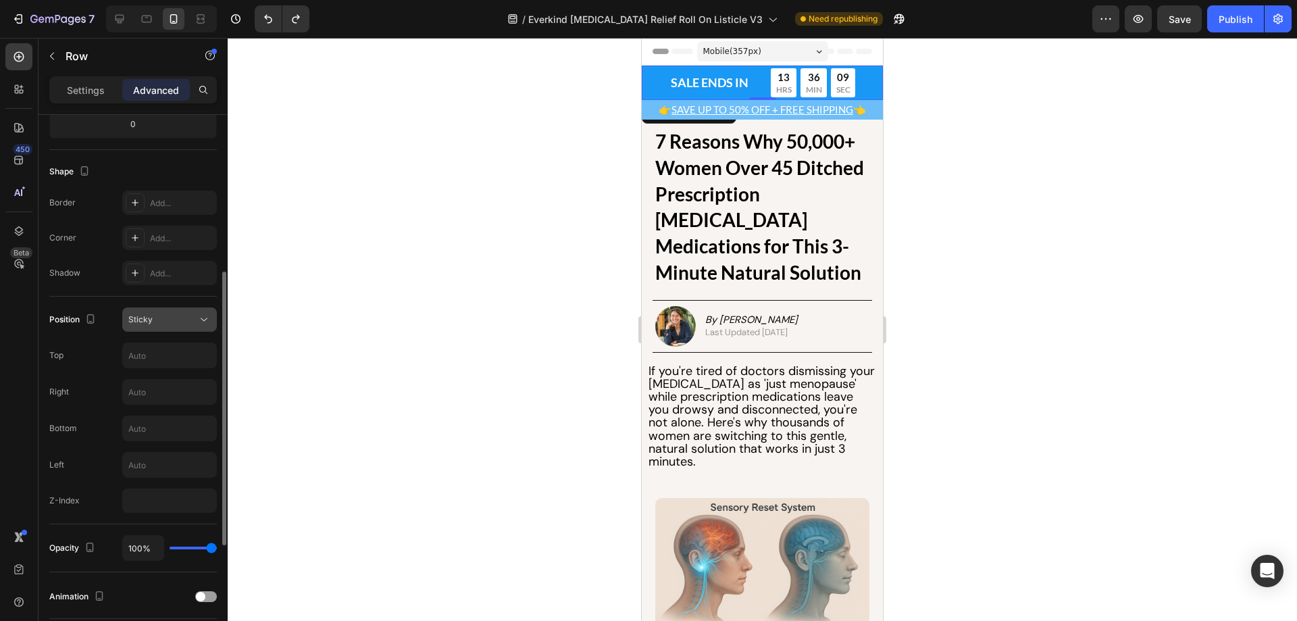
click at [176, 326] on div "Sticky" at bounding box center [169, 320] width 82 height 14
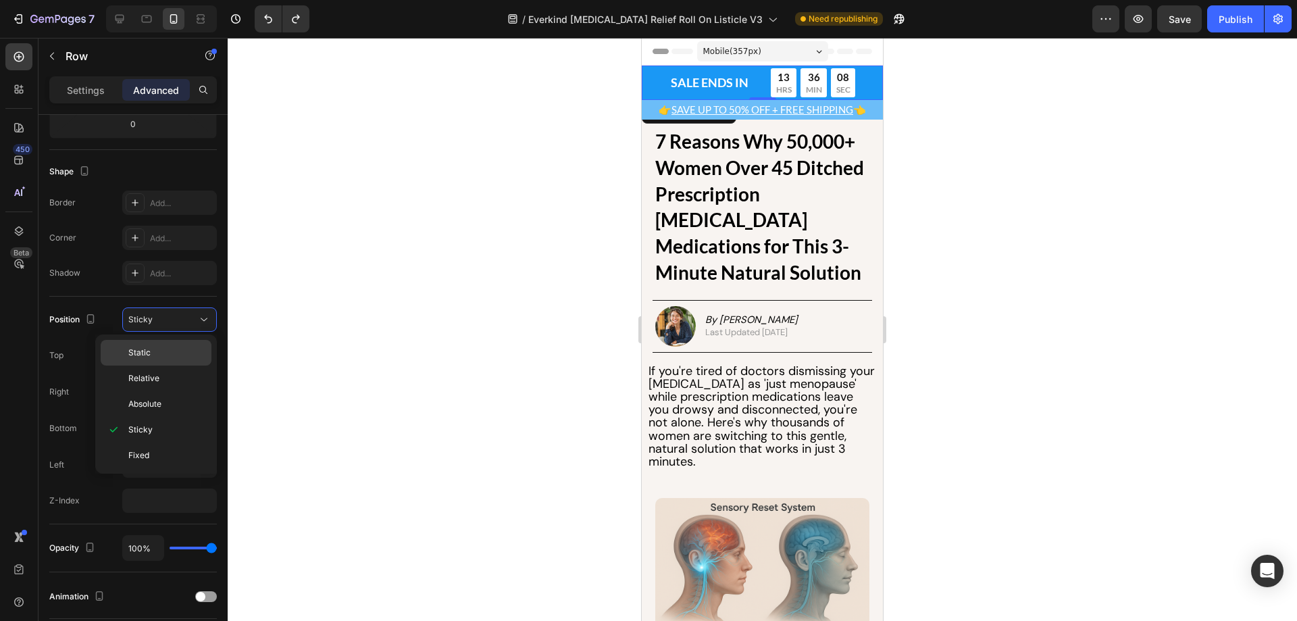
click at [166, 366] on div "Static" at bounding box center [156, 379] width 111 height 26
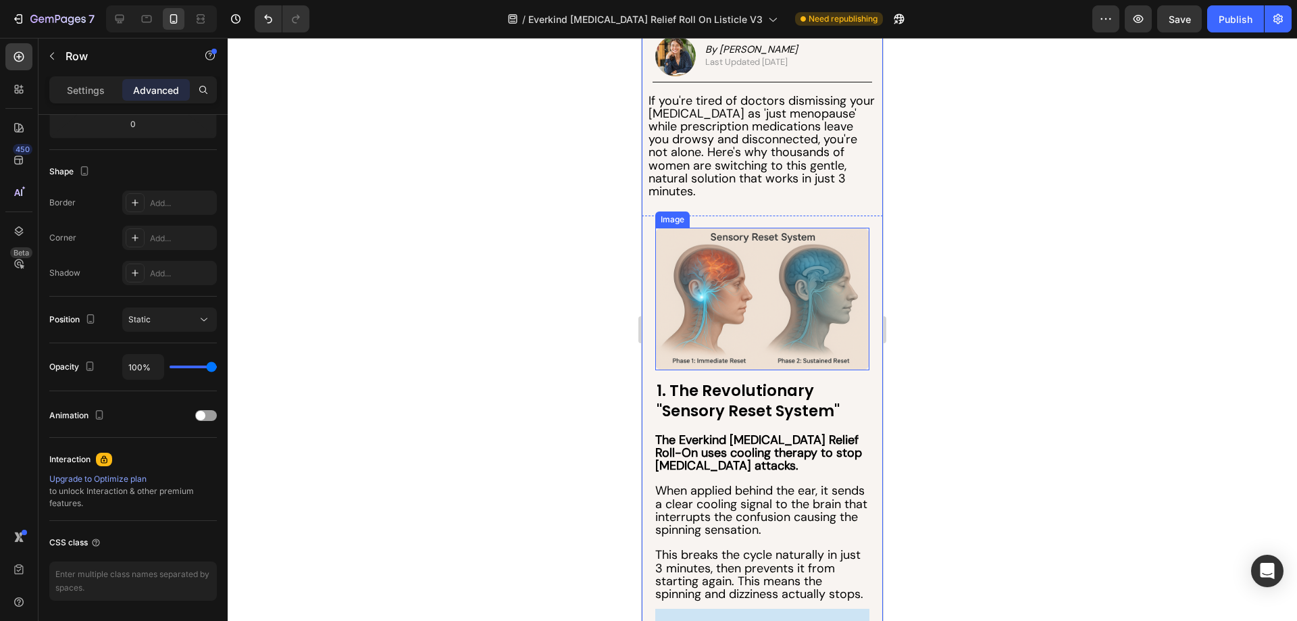
scroll to position [0, 0]
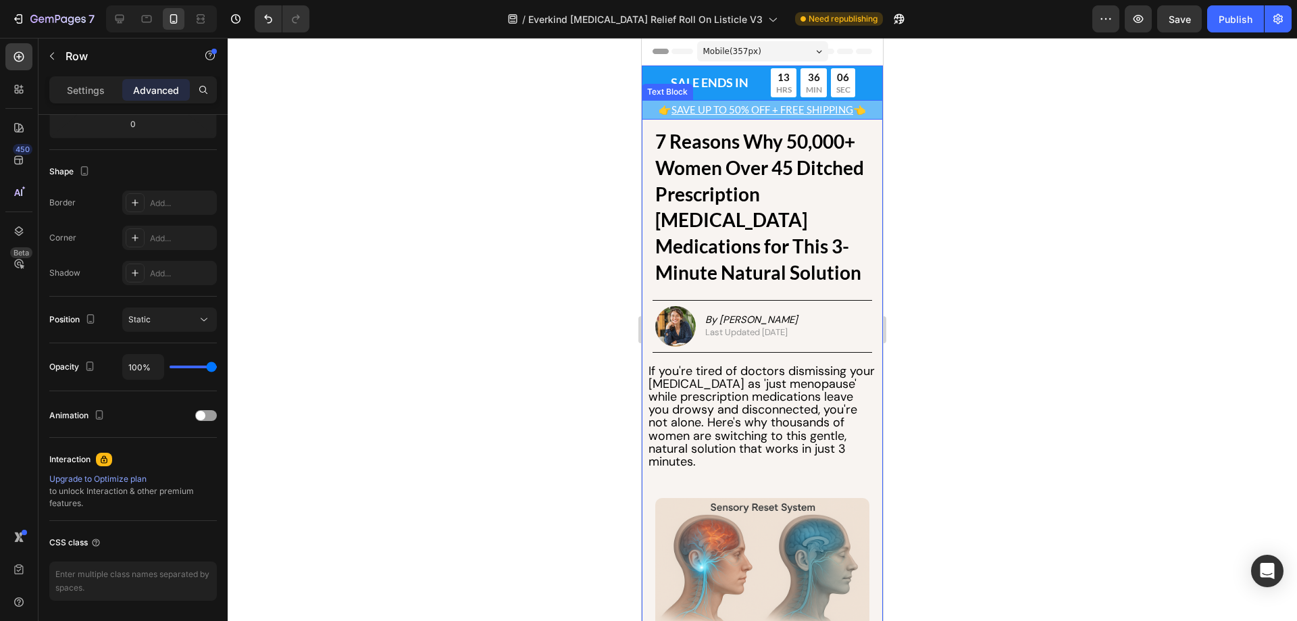
click at [649, 105] on p "👉 SAVE UP TO 50% OFF + FREE SHIPPING 👈" at bounding box center [762, 109] width 239 height 17
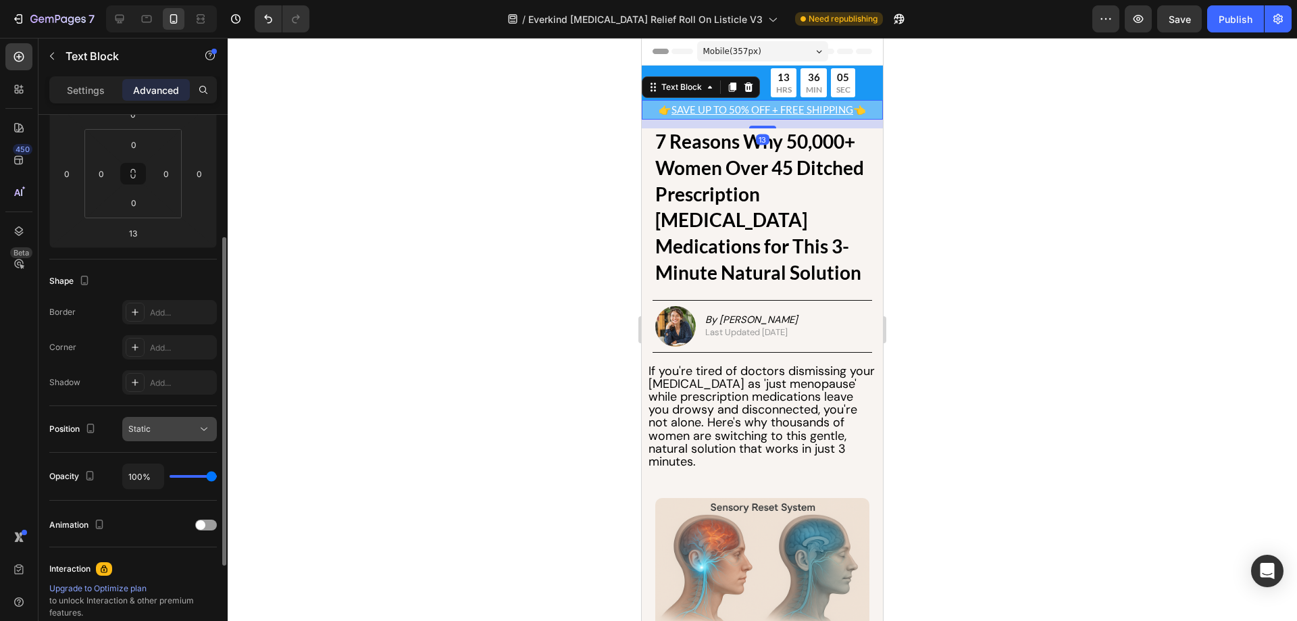
scroll to position [338, 0]
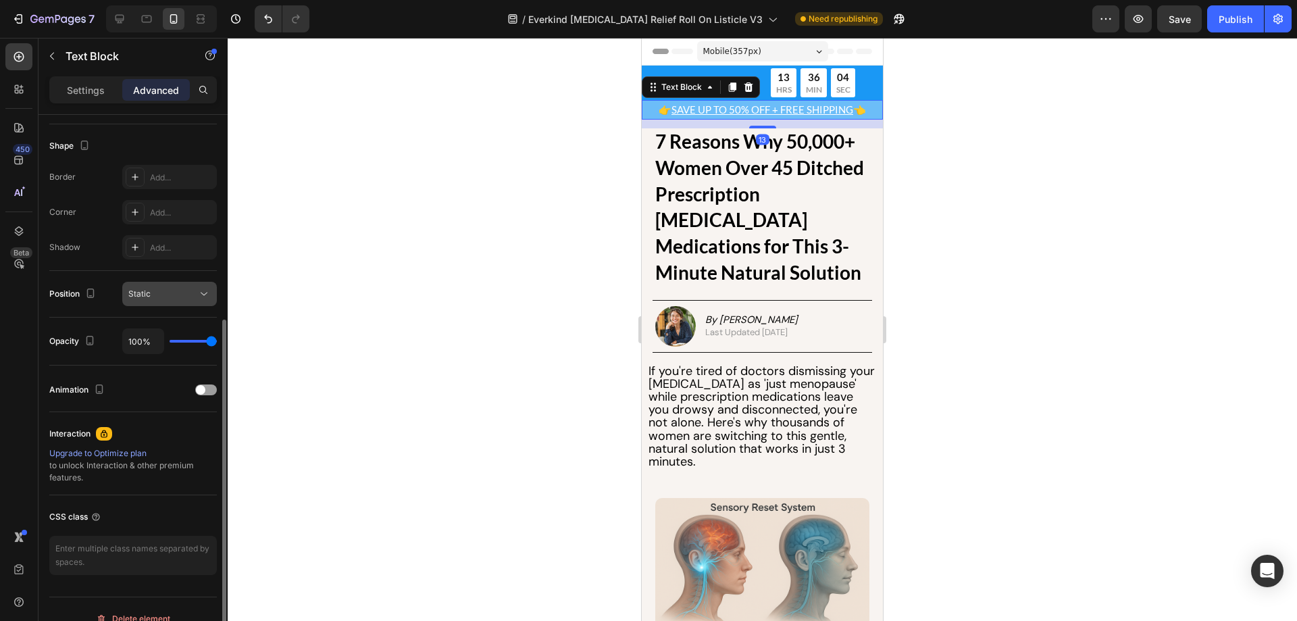
click at [186, 293] on div "Static" at bounding box center [162, 294] width 69 height 12
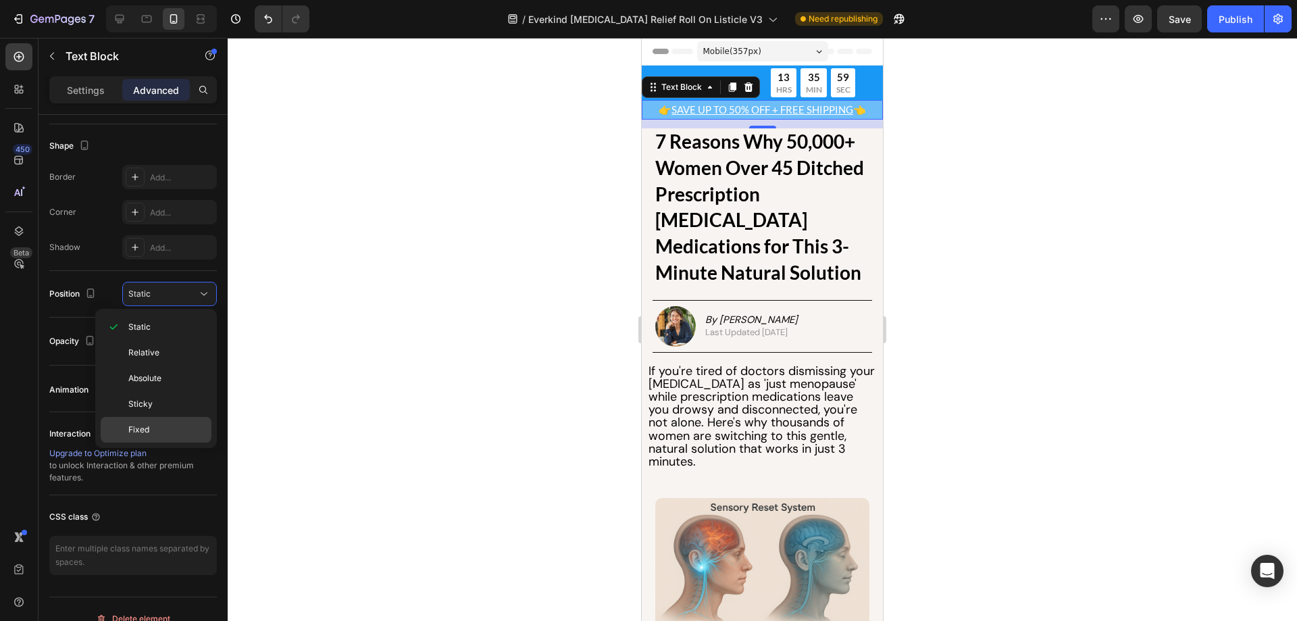
click at [167, 421] on div "Fixed" at bounding box center [156, 430] width 111 height 26
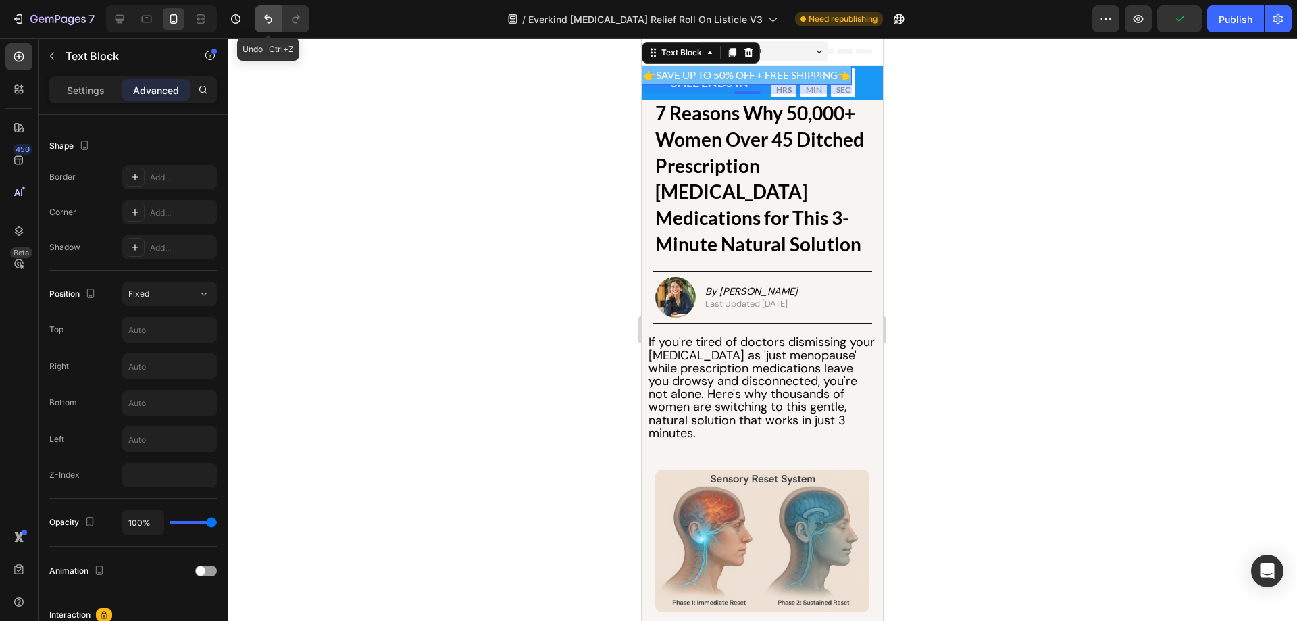
click at [264, 20] on icon "Undo/Redo" at bounding box center [269, 19] width 14 height 14
click at [470, 128] on div at bounding box center [763, 329] width 1070 height 583
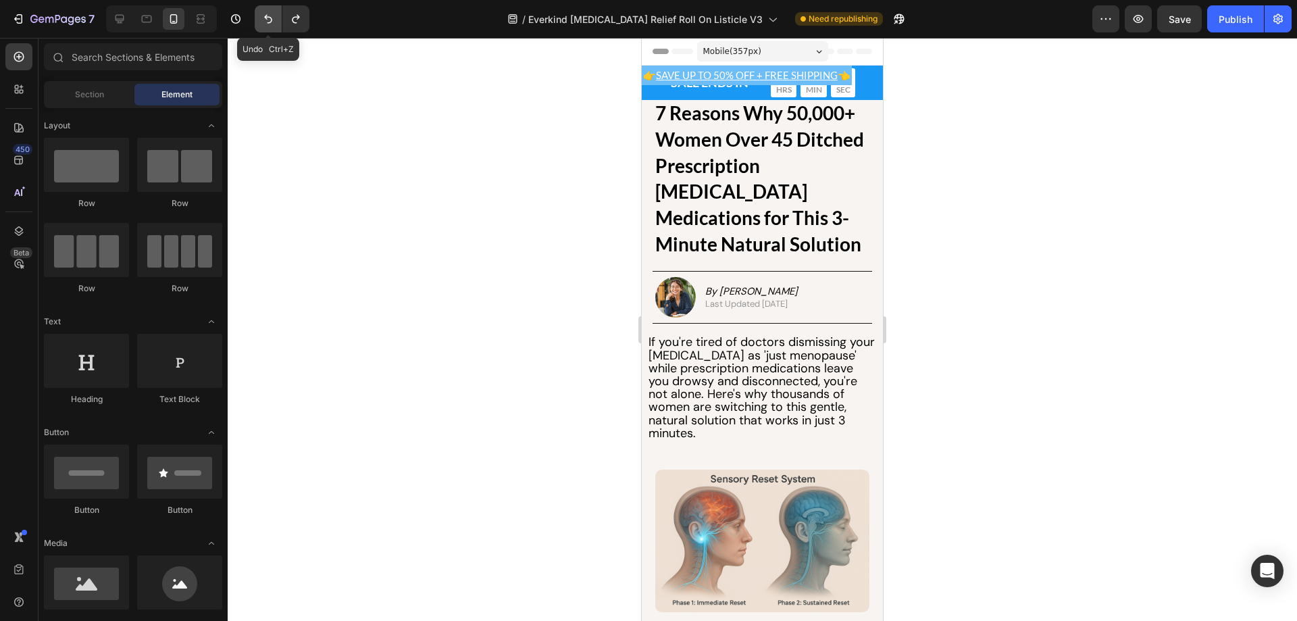
click at [276, 18] on button "Undo/Redo" at bounding box center [268, 18] width 27 height 27
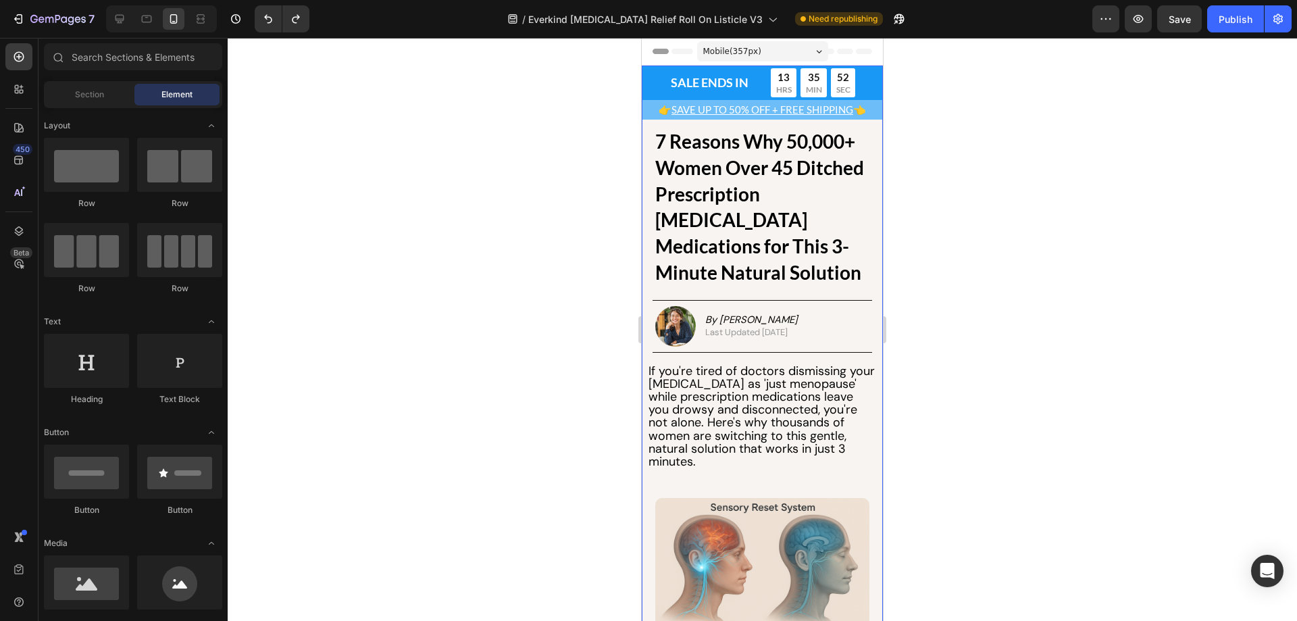
click at [649, 91] on div "SALE ENDS IN Text Block Row 13 HRS 35 MIN 52 SEC Countdown Timer Row Row" at bounding box center [762, 83] width 241 height 34
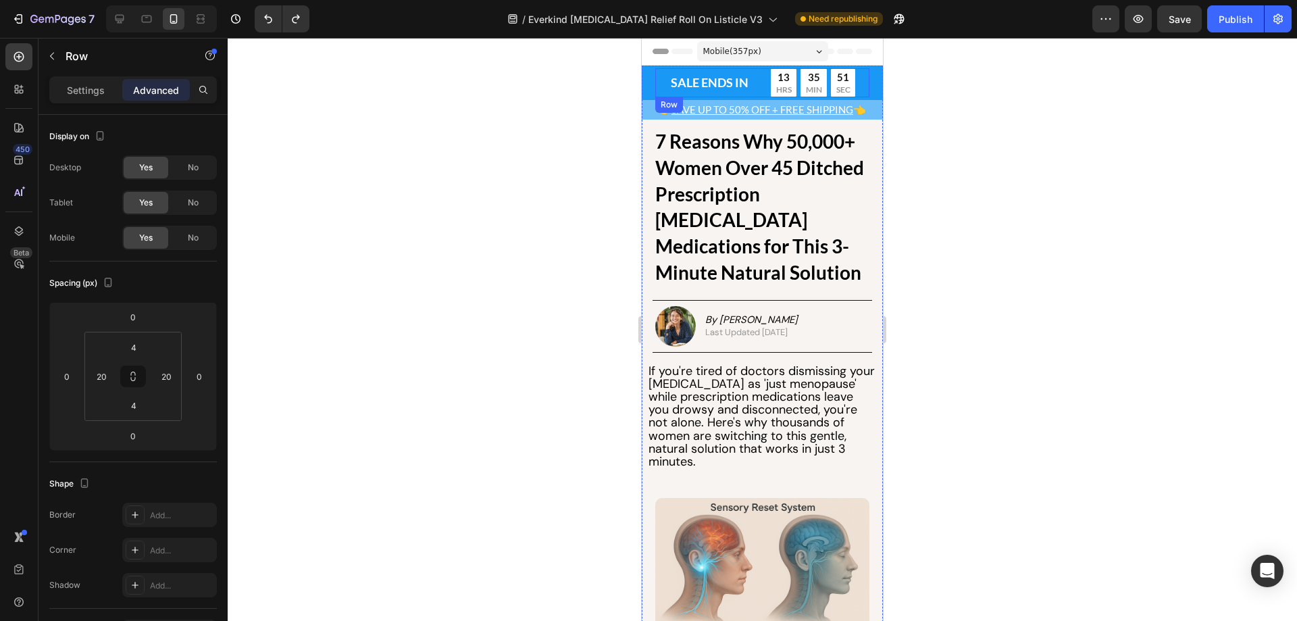
click at [663, 88] on div "SALE ENDS IN Text Block Row 13 HRS 35 MIN 51 SEC Countdown Timer Row" at bounding box center [762, 82] width 214 height 29
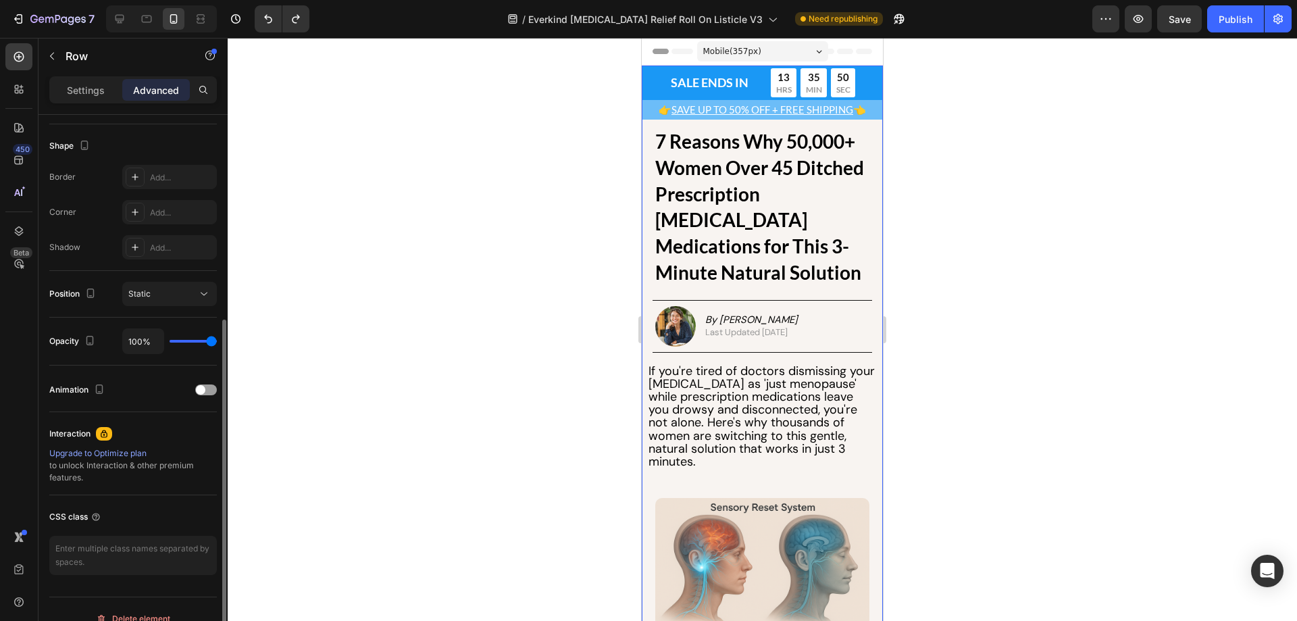
click at [649, 88] on div "SALE ENDS IN Text Block Row 13 HRS 35 MIN 50 SEC Countdown Timer Row Row 0" at bounding box center [762, 83] width 241 height 34
click at [758, 97] on div "SALE ENDS IN Text Block Row 13 HRS 35 MIN 48 SEC Countdown Timer Row" at bounding box center [762, 82] width 214 height 29
click at [867, 95] on div "SALE ENDS IN Text Block Row 13 HRS 35 MIN 46 SEC Countdown Timer Row 0 Row" at bounding box center [762, 83] width 241 height 34
click at [869, 111] on p "👉 SAVE UP TO 50% OFF + FREE SHIPPING 👈" at bounding box center [762, 109] width 239 height 17
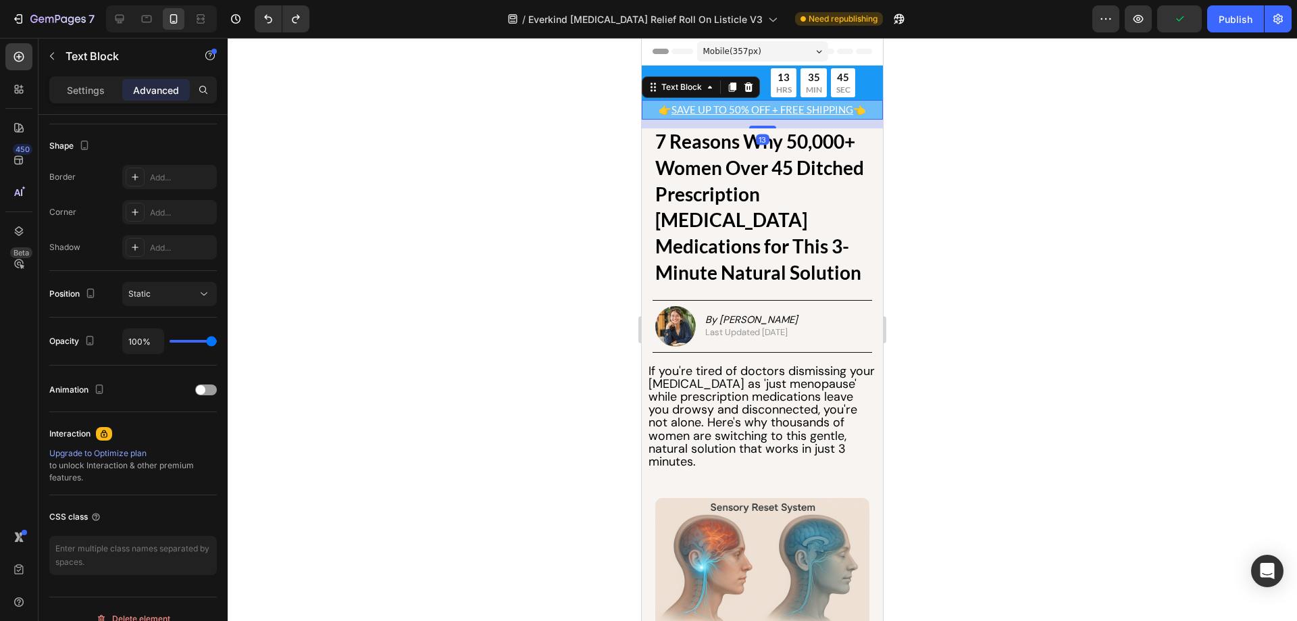
scroll to position [0, 0]
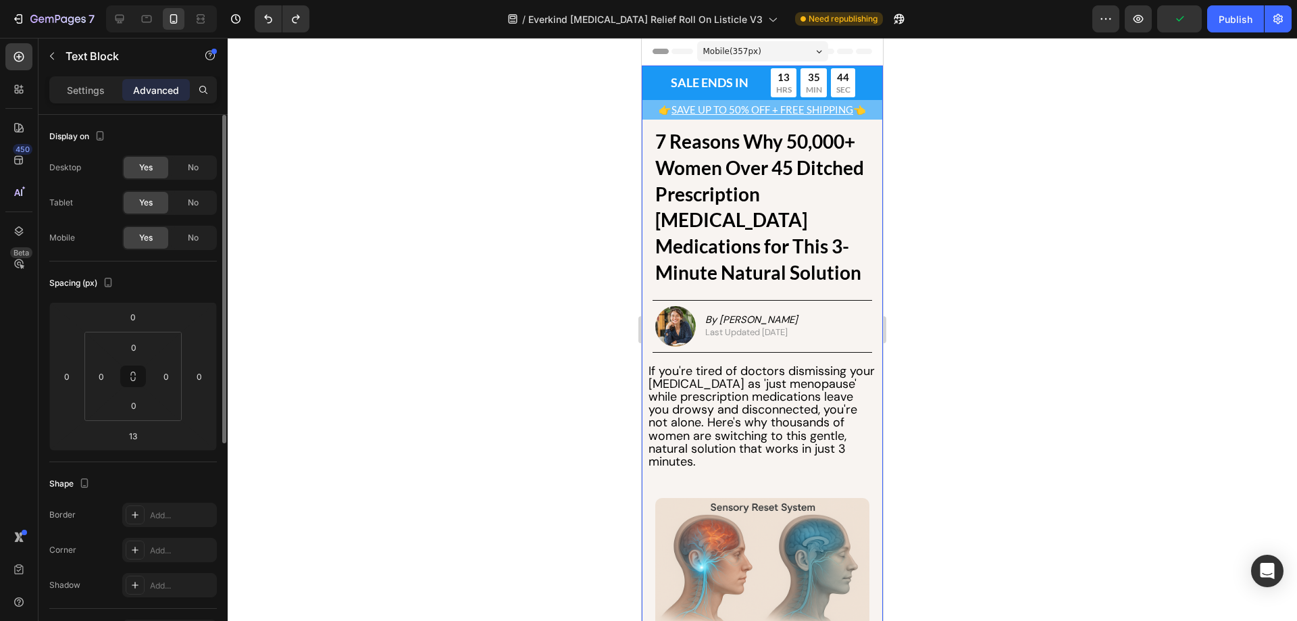
click at [864, 76] on div "SALE ENDS IN Text Block Row 13 HRS 35 MIN 44 SEC Countdown Timer Row Row 0" at bounding box center [762, 83] width 241 height 34
click at [864, 76] on div "SALE ENDS IN Text Block Row 13 HRS 35 MIN 43 SEC Countdown Timer Row Row 0" at bounding box center [762, 83] width 241 height 34
click at [418, 222] on div at bounding box center [763, 329] width 1070 height 583
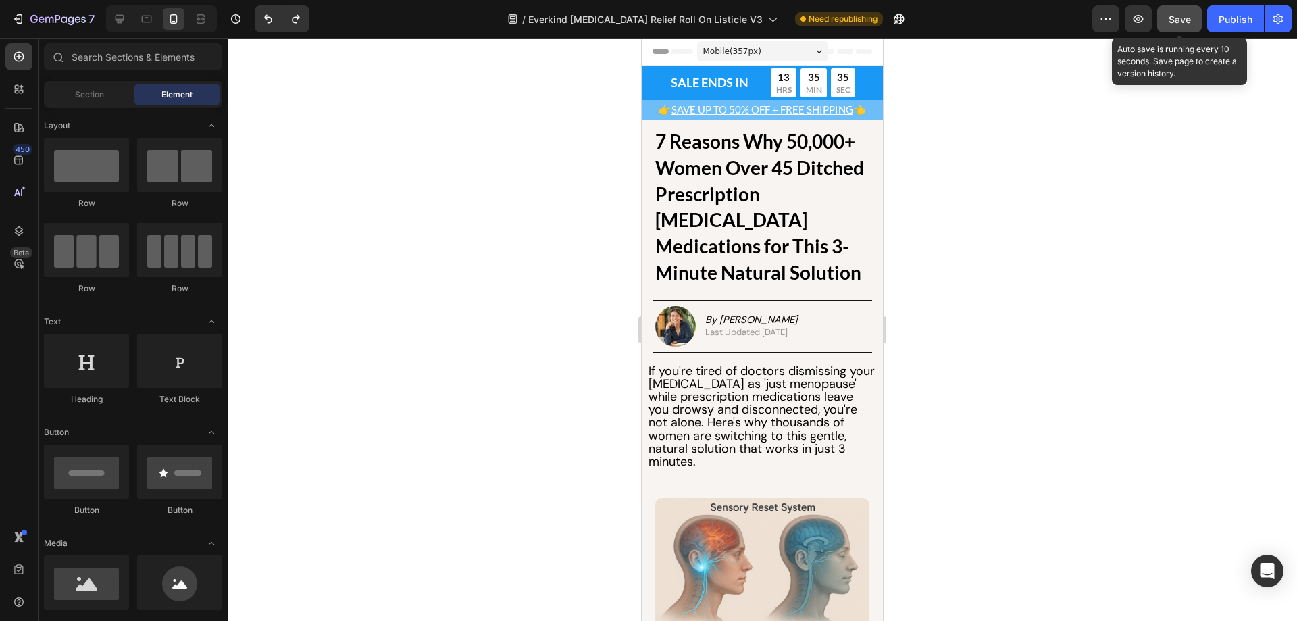
click at [1198, 23] on button "Save" at bounding box center [1180, 18] width 45 height 27
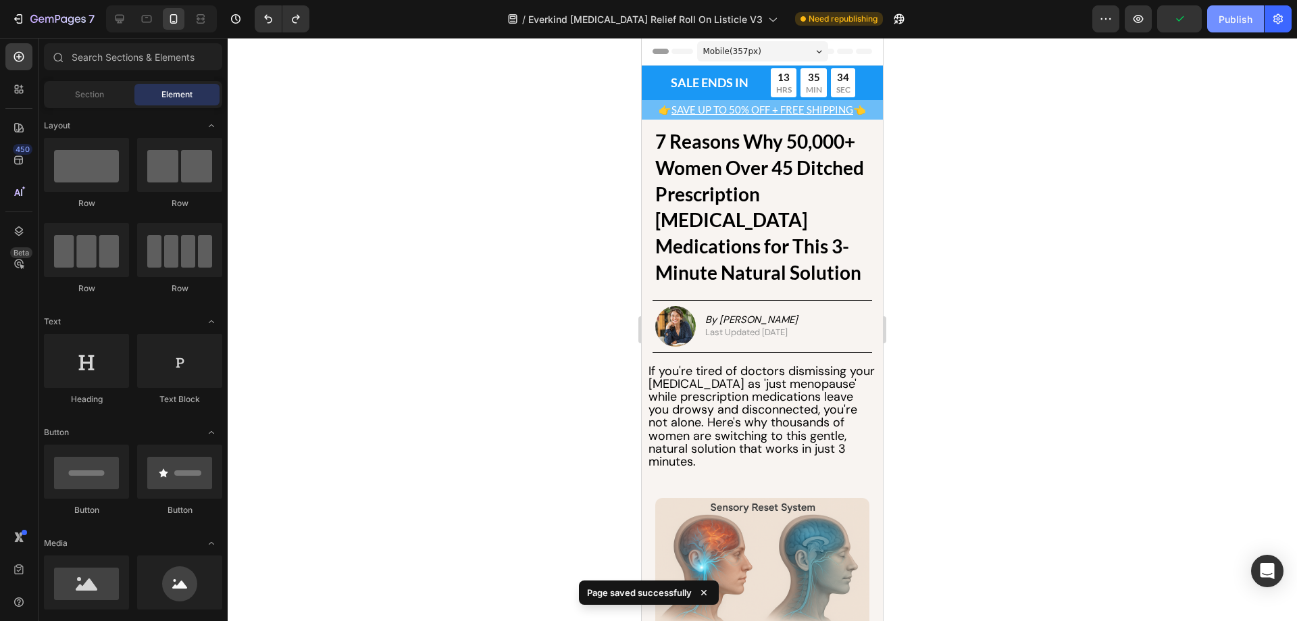
click at [1221, 22] on div "Publish" at bounding box center [1236, 19] width 34 height 14
